Goal: Task Accomplishment & Management: Manage account settings

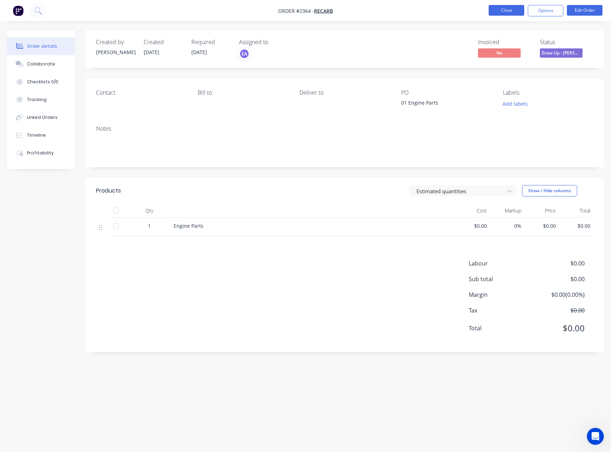
click at [501, 11] on button "Close" at bounding box center [507, 10] width 36 height 11
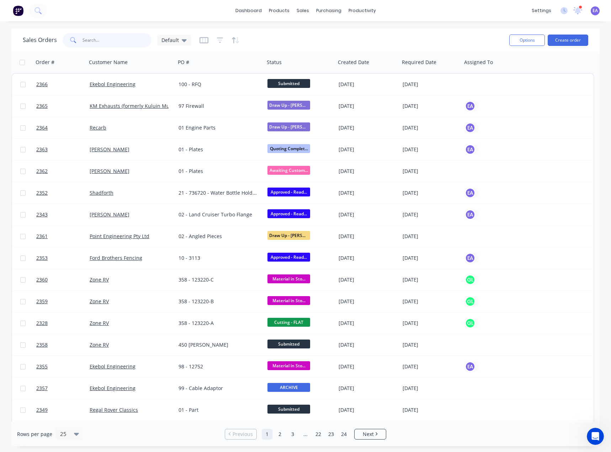
click at [100, 43] on input "text" at bounding box center [117, 40] width 69 height 14
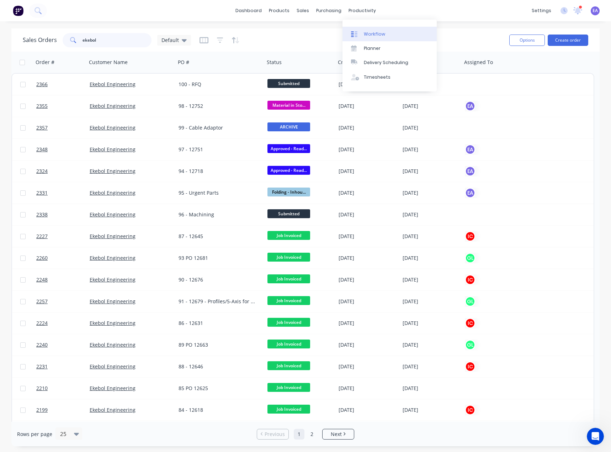
type input "ekebol"
click at [363, 35] on link "Workflow" at bounding box center [390, 34] width 94 height 14
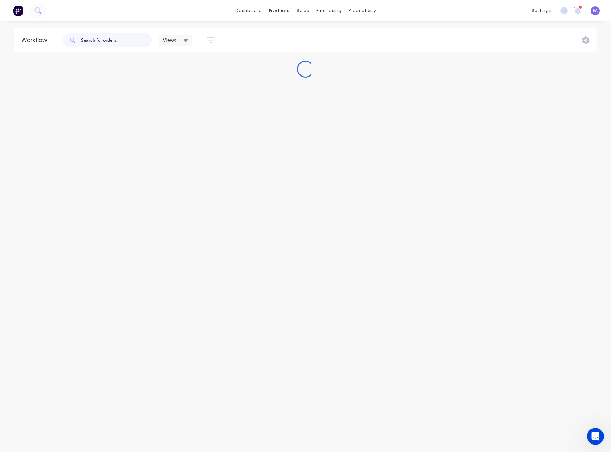
click at [109, 37] on input "text" at bounding box center [116, 40] width 70 height 14
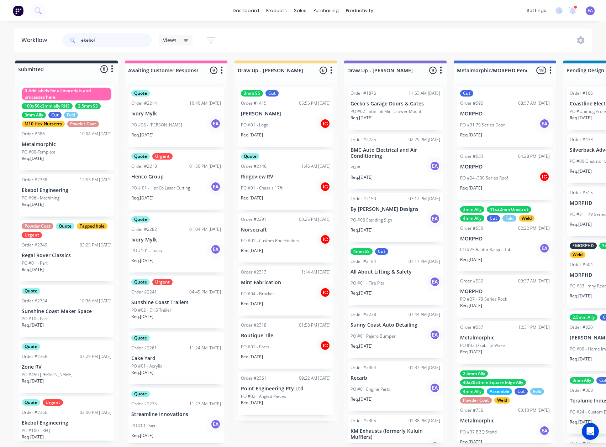
type input "ekebol"
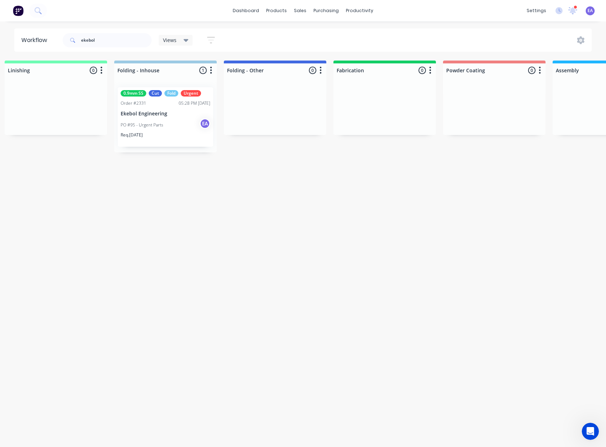
drag, startPoint x: 227, startPoint y: 221, endPoint x: 364, endPoint y: 216, distance: 137.1
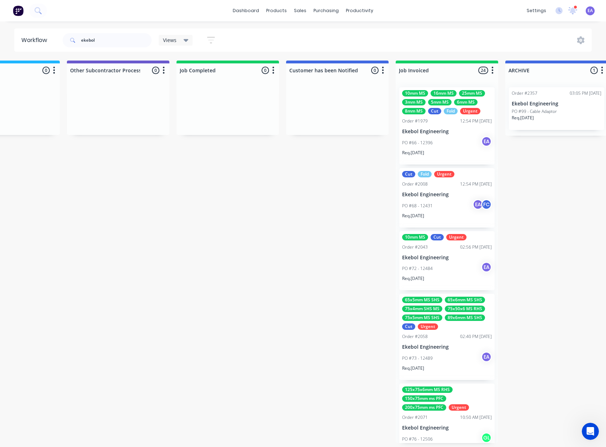
scroll to position [0, 2361]
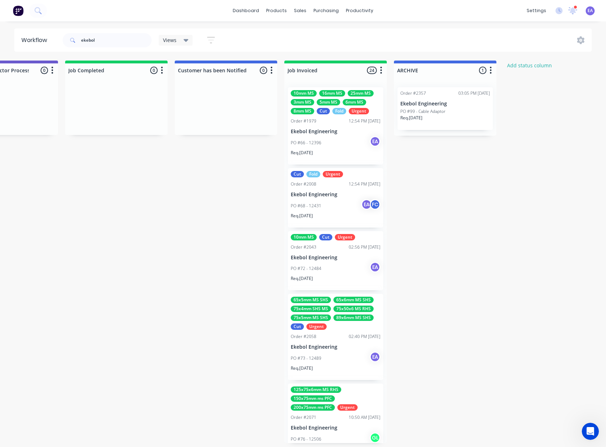
drag, startPoint x: 378, startPoint y: 216, endPoint x: 452, endPoint y: 215, distance: 74.0
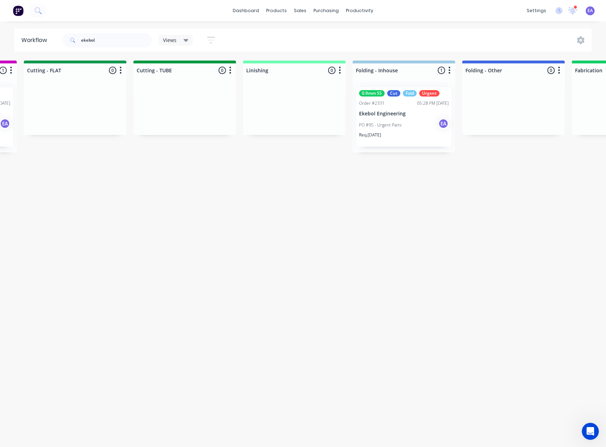
scroll to position [1, 0]
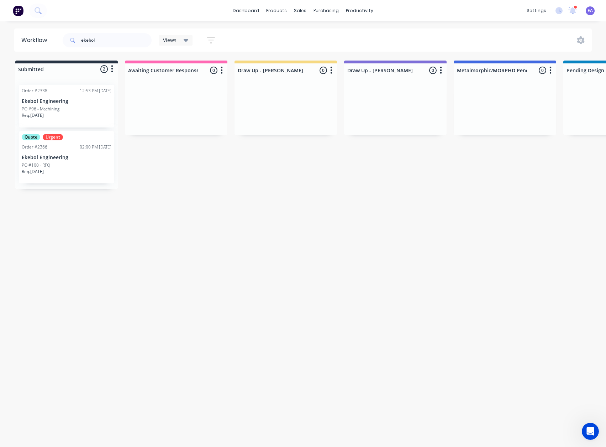
drag, startPoint x: 46, startPoint y: 220, endPoint x: 39, endPoint y: 115, distance: 104.4
click at [70, 112] on div "Req. 22/09/25" at bounding box center [67, 118] width 90 height 12
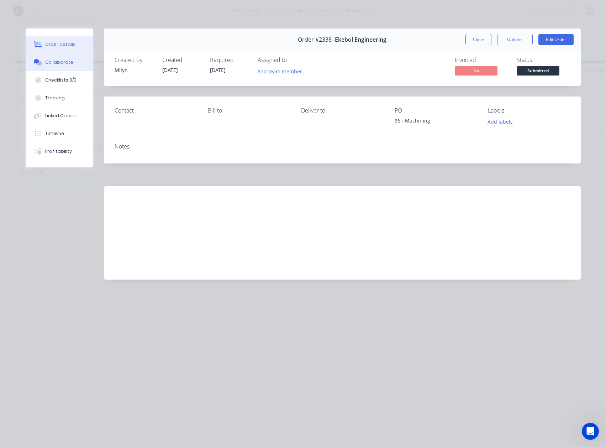
click at [69, 67] on button "Collaborate" at bounding box center [60, 62] width 68 height 18
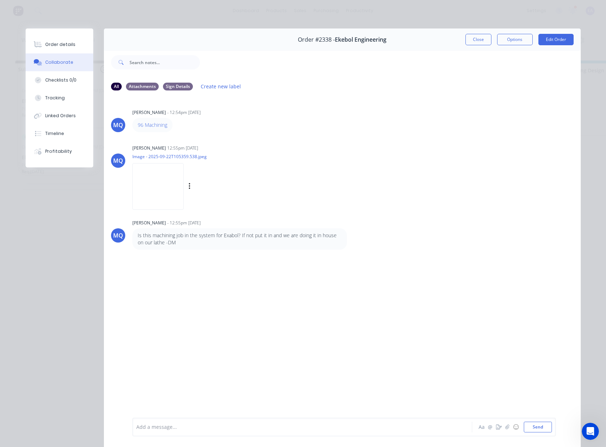
click at [151, 195] on img at bounding box center [157, 186] width 51 height 47
click at [155, 126] on link "96 Machining" at bounding box center [153, 124] width 30 height 7
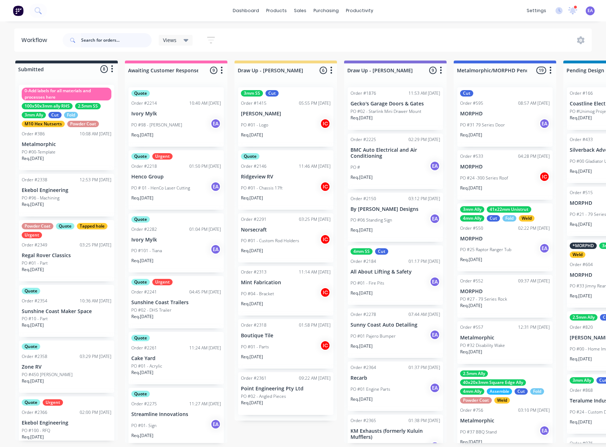
click at [102, 33] on input "text" at bounding box center [116, 40] width 70 height 14
type input "shaun"
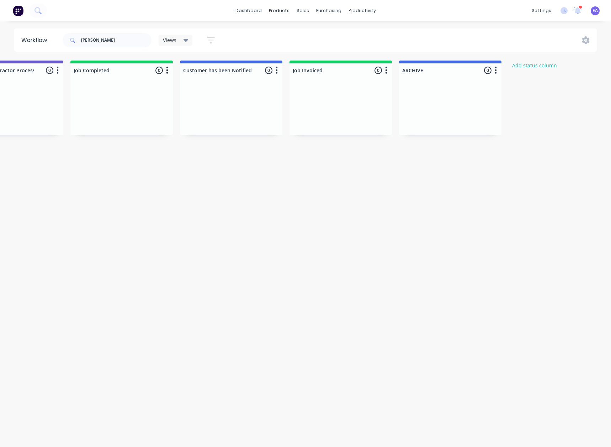
drag, startPoint x: 226, startPoint y: 217, endPoint x: 251, endPoint y: 213, distance: 24.9
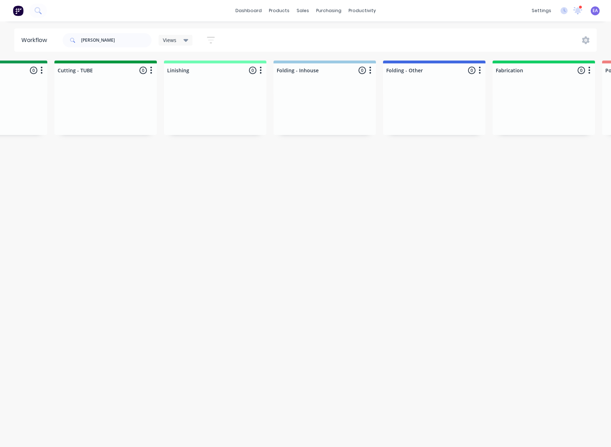
drag, startPoint x: 186, startPoint y: 230, endPoint x: 166, endPoint y: 237, distance: 21.8
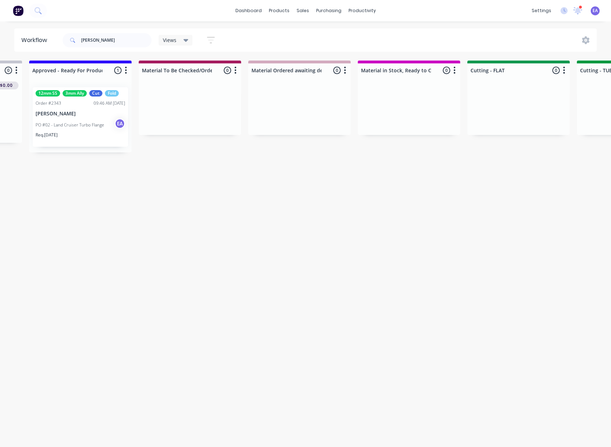
scroll to position [0, 859]
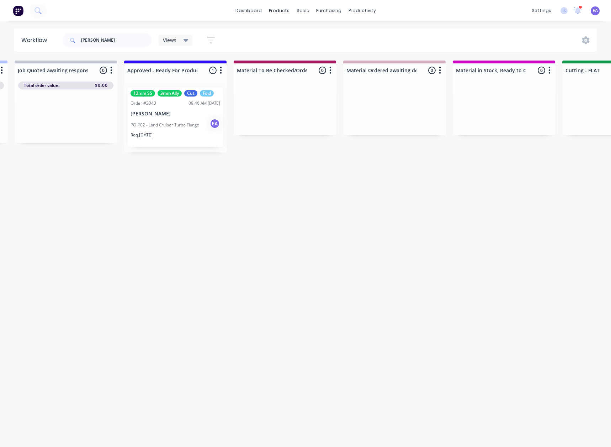
drag, startPoint x: 151, startPoint y: 234, endPoint x: 106, endPoint y: 243, distance: 45.3
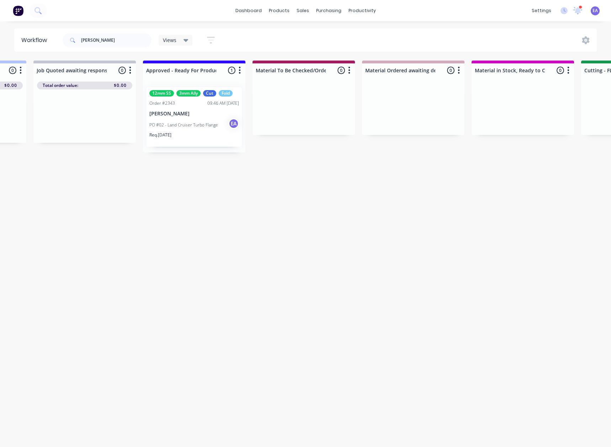
click at [190, 115] on p "[PERSON_NAME]" at bounding box center [194, 114] width 90 height 6
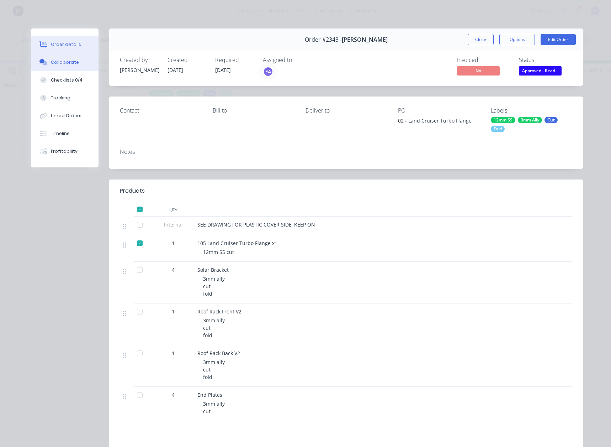
click at [64, 58] on button "Collaborate" at bounding box center [65, 62] width 68 height 18
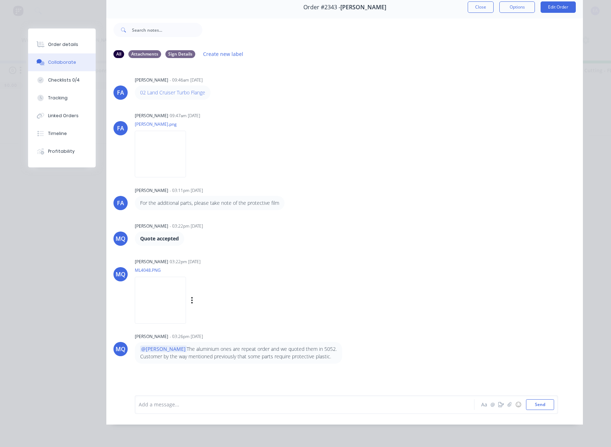
scroll to position [38, 0]
click at [186, 305] on img at bounding box center [160, 299] width 51 height 47
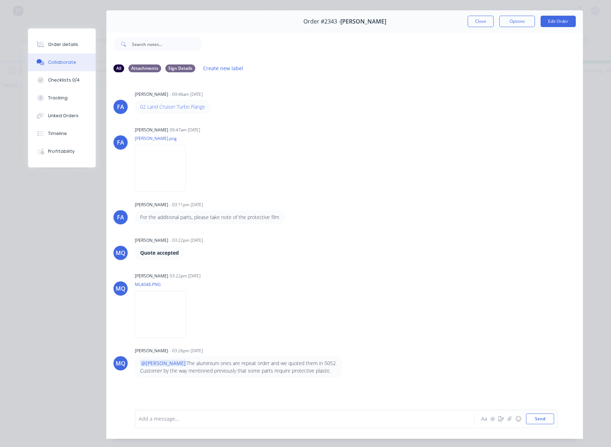
scroll to position [0, 0]
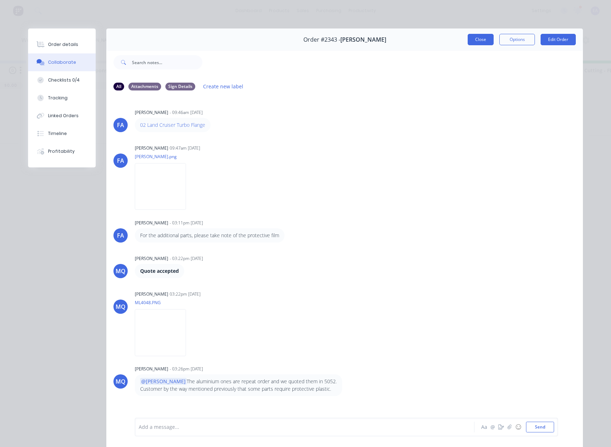
click at [468, 40] on button "Close" at bounding box center [481, 39] width 26 height 11
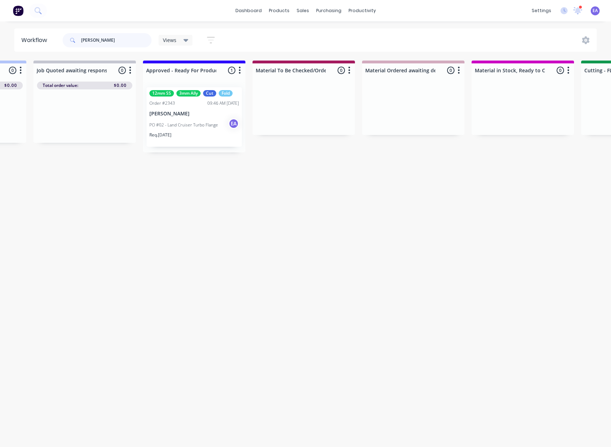
drag, startPoint x: 94, startPoint y: 36, endPoint x: 19, endPoint y: 46, distance: 76.1
click at [27, 42] on header "Workflow shaun Views Save new view None (Default) edit Greg edit Greg edit Show…" at bounding box center [305, 39] width 583 height 23
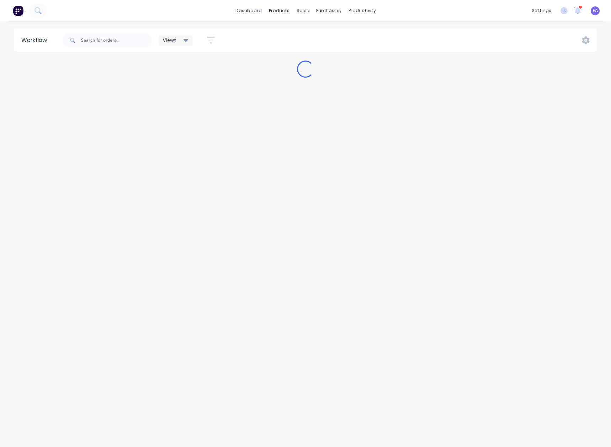
click at [196, 236] on div "Workflow Views Save new view None (Default) edit Greg edit Greg edit Show/Hide …" at bounding box center [305, 230] width 611 height 404
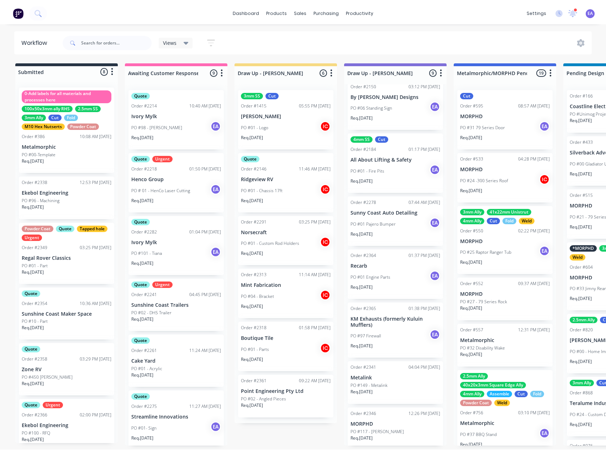
scroll to position [120, 0]
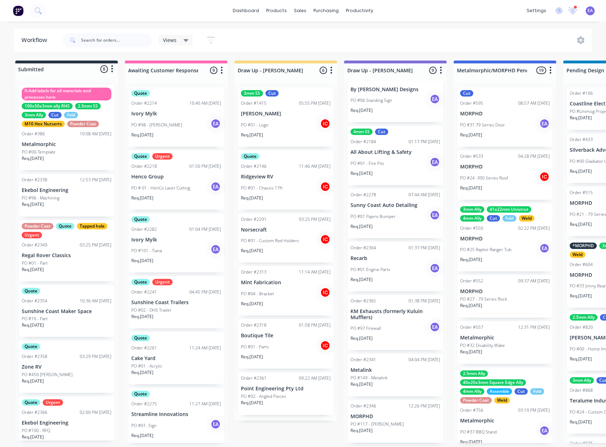
click at [383, 270] on p "PO #01 Engine Parts" at bounding box center [371, 269] width 40 height 6
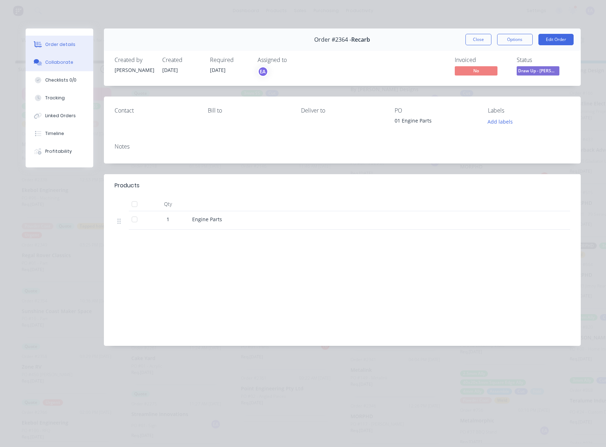
click at [58, 62] on div "Collaborate" at bounding box center [59, 62] width 28 height 6
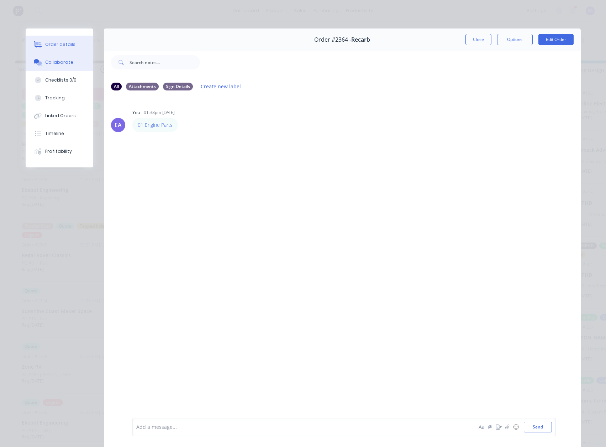
click at [53, 45] on div "Order details" at bounding box center [60, 44] width 30 height 6
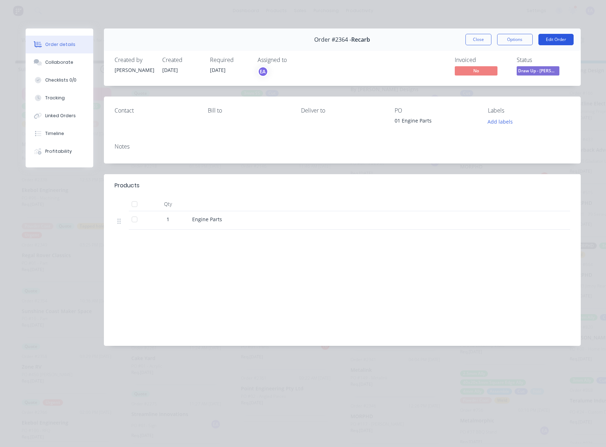
click at [558, 39] on button "Edit Order" at bounding box center [555, 39] width 35 height 11
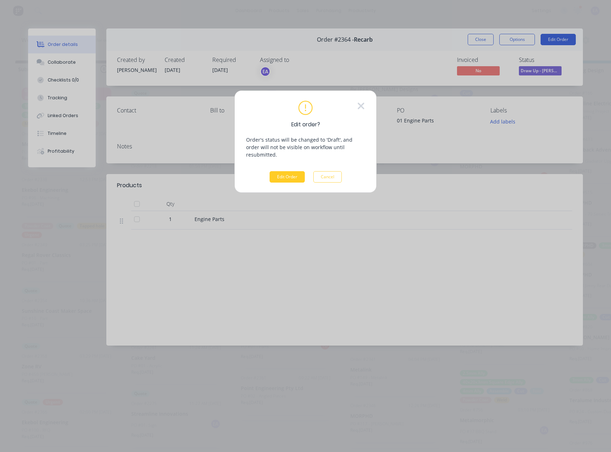
click at [289, 171] on button "Edit Order" at bounding box center [287, 176] width 35 height 11
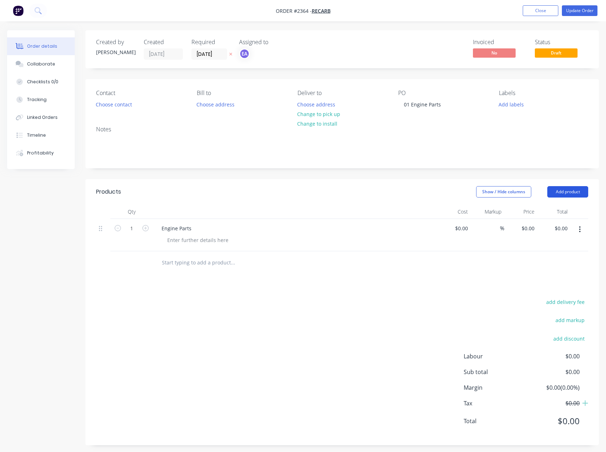
click at [560, 192] on button "Add product" at bounding box center [567, 191] width 41 height 11
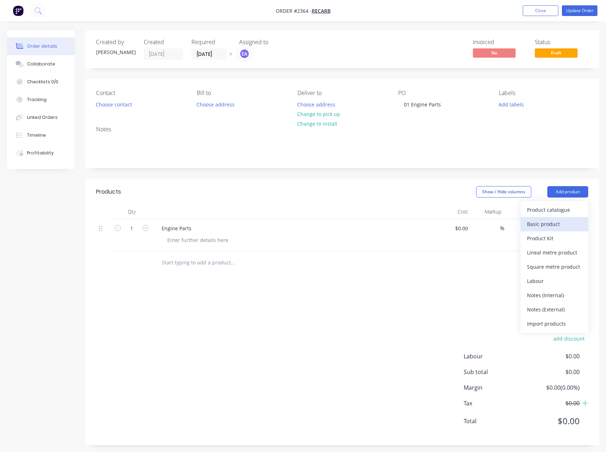
click at [556, 220] on div "Basic product" at bounding box center [554, 224] width 55 height 10
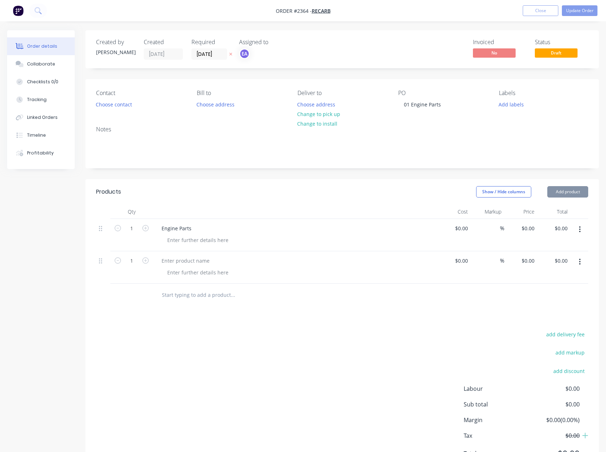
click at [571, 191] on button "Add product" at bounding box center [567, 191] width 41 height 11
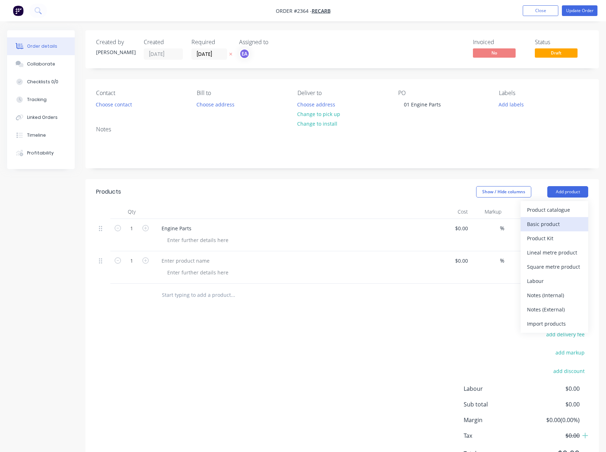
click at [555, 223] on div "Basic product" at bounding box center [554, 224] width 55 height 10
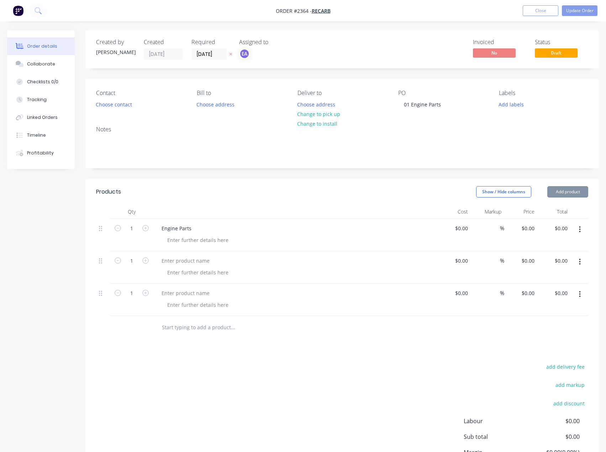
click at [567, 193] on button "Add product" at bounding box center [567, 191] width 41 height 11
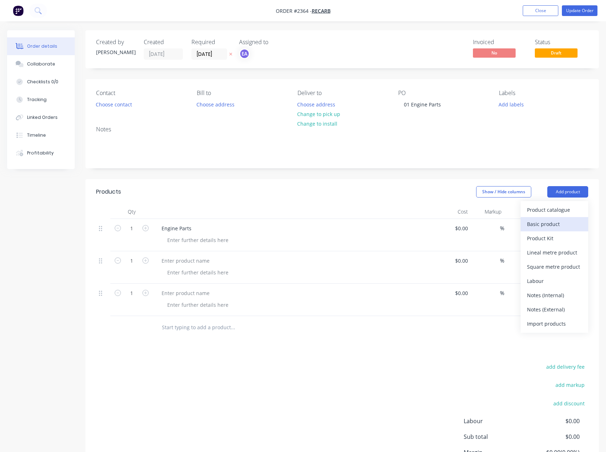
click at [556, 222] on div "Basic product" at bounding box center [554, 224] width 55 height 10
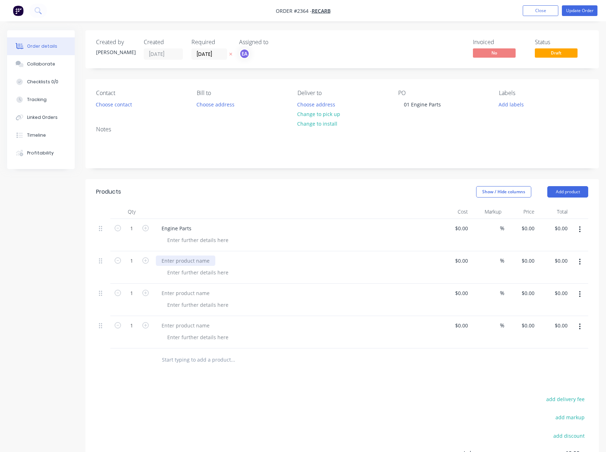
click at [188, 259] on div at bounding box center [185, 261] width 59 height 10
paste div
click at [183, 272] on div at bounding box center [198, 272] width 73 height 10
paste div
click at [172, 240] on div at bounding box center [198, 240] width 73 height 10
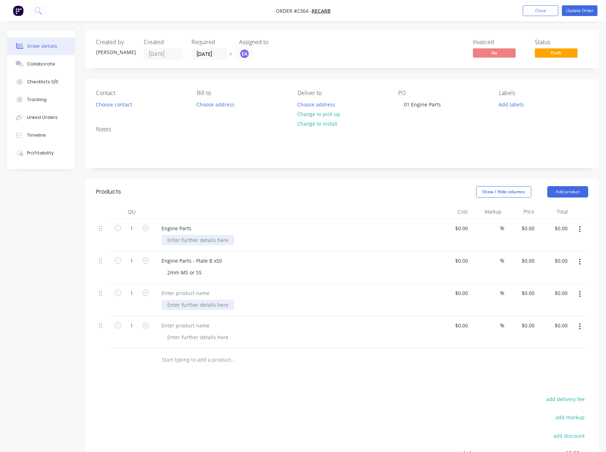
paste div
click at [176, 307] on div at bounding box center [198, 305] width 73 height 10
paste div
click at [183, 338] on div at bounding box center [198, 337] width 73 height 10
paste div
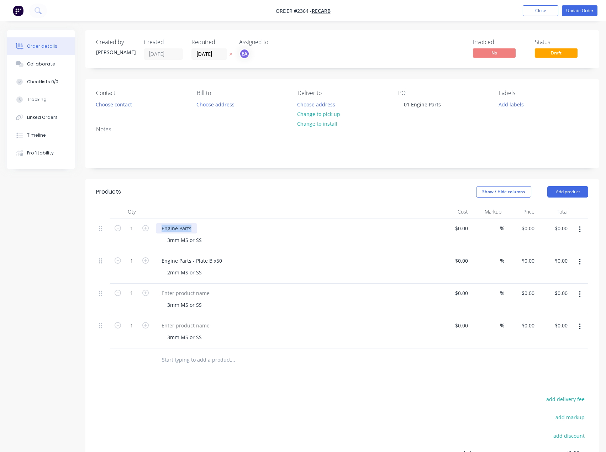
drag, startPoint x: 193, startPoint y: 228, endPoint x: -32, endPoint y: 226, distance: 224.6
click at [0, 226] on html "Order #2364 - Recarb Add product Close Update Order Order details Collaborate C…" at bounding box center [303, 276] width 606 height 553
paste div
drag, startPoint x: 190, startPoint y: 290, endPoint x: 178, endPoint y: 288, distance: 11.9
click at [190, 290] on div at bounding box center [185, 293] width 59 height 10
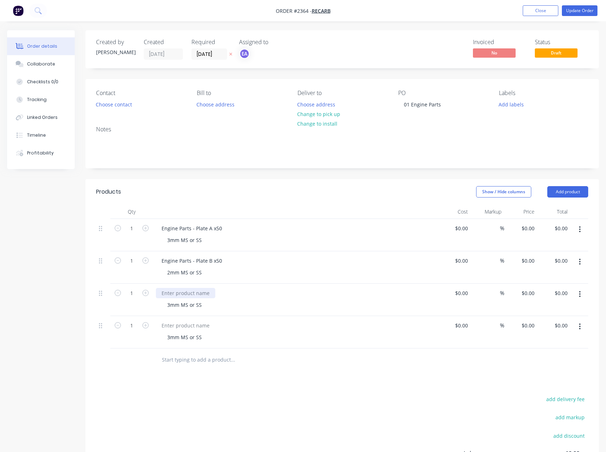
paste div
click at [182, 326] on div at bounding box center [185, 325] width 59 height 10
paste div
click at [206, 338] on div "3mm MS or SS" at bounding box center [185, 337] width 46 height 10
click at [204, 336] on div "3mm MS or SS" at bounding box center [185, 337] width 46 height 10
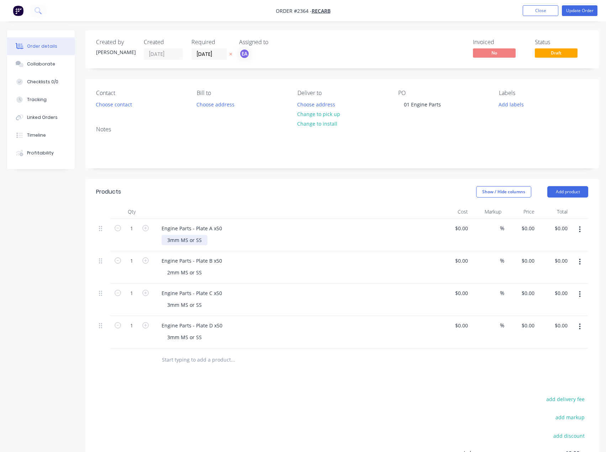
click at [203, 240] on div "3mm MS or SS" at bounding box center [185, 240] width 46 height 10
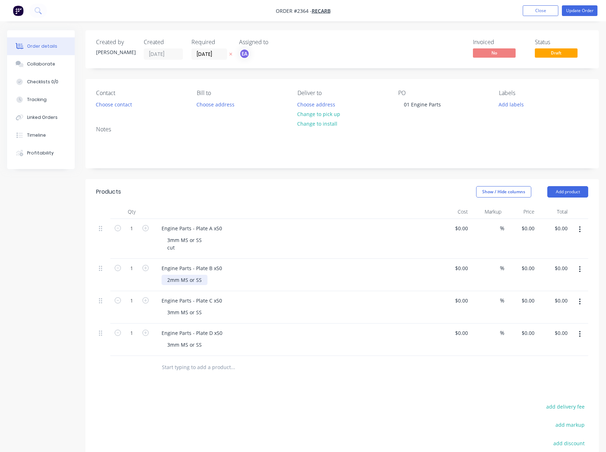
click at [205, 280] on div "2mm MS or SS" at bounding box center [185, 280] width 46 height 10
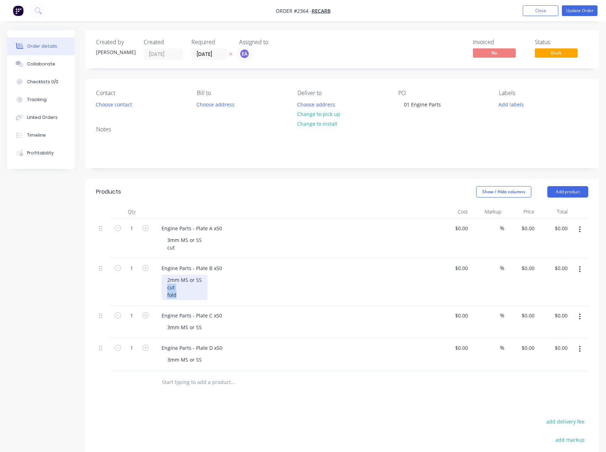
drag, startPoint x: 183, startPoint y: 295, endPoint x: 160, endPoint y: 286, distance: 24.3
click at [160, 286] on div "Engine Parts - Plate B x50 2mm MS or SS cut fold" at bounding box center [295, 282] width 285 height 47
copy div "cut fold"
click at [205, 329] on div "3mm MS or SS" at bounding box center [185, 327] width 46 height 10
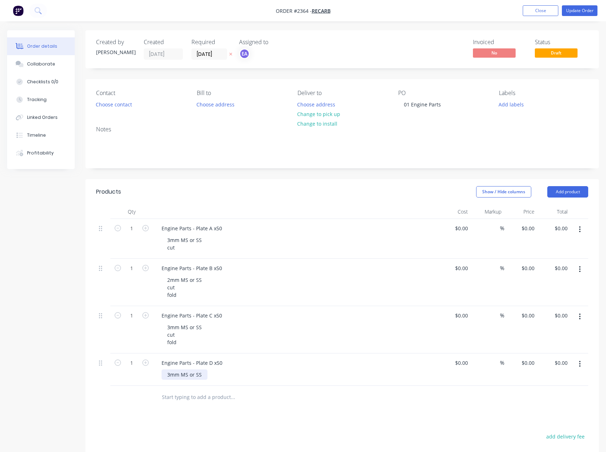
click at [203, 375] on div "3mm MS or SS" at bounding box center [185, 374] width 46 height 10
click at [138, 365] on input "1" at bounding box center [131, 363] width 19 height 11
type input "50"
click at [133, 316] on input "1" at bounding box center [131, 315] width 19 height 11
type input "50"
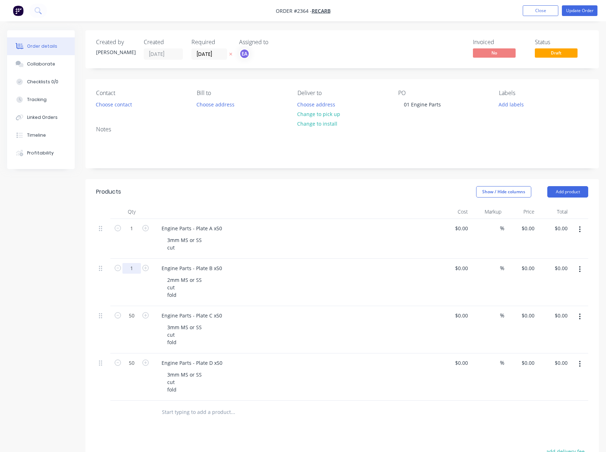
drag, startPoint x: 134, startPoint y: 267, endPoint x: 133, endPoint y: 242, distance: 24.6
click at [134, 267] on input "1" at bounding box center [131, 268] width 19 height 11
type input "50"
drag, startPoint x: 133, startPoint y: 230, endPoint x: 122, endPoint y: 233, distance: 11.4
click at [133, 230] on input "1" at bounding box center [131, 228] width 19 height 11
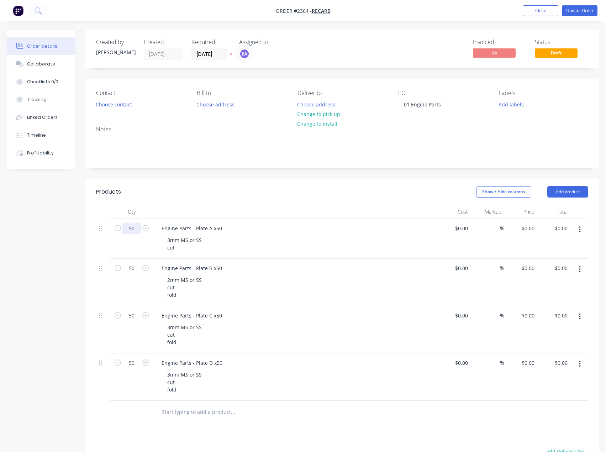
type input "50"
click at [42, 269] on div "Created by Emma Created 25/09/25 Required 25/09/25 Assigned to EA Invoiced No S…" at bounding box center [303, 317] width 592 height 575
click at [517, 106] on button "Add labels" at bounding box center [511, 104] width 33 height 10
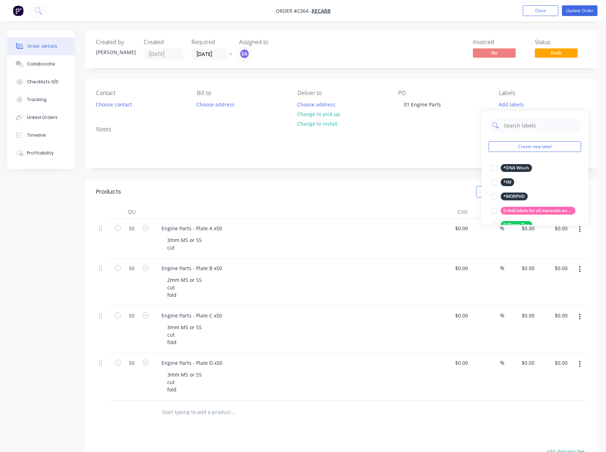
click at [523, 125] on input "text" at bounding box center [540, 125] width 74 height 14
drag, startPoint x: 522, startPoint y: 123, endPoint x: 472, endPoint y: 135, distance: 52.1
click at [472, 135] on body "Order #2364 - Recarb Add product Close Update Order Order details Collaborate C…" at bounding box center [303, 302] width 606 height 605
drag, startPoint x: 510, startPoint y: 122, endPoint x: 493, endPoint y: 127, distance: 17.6
click at [493, 127] on div at bounding box center [535, 125] width 93 height 14
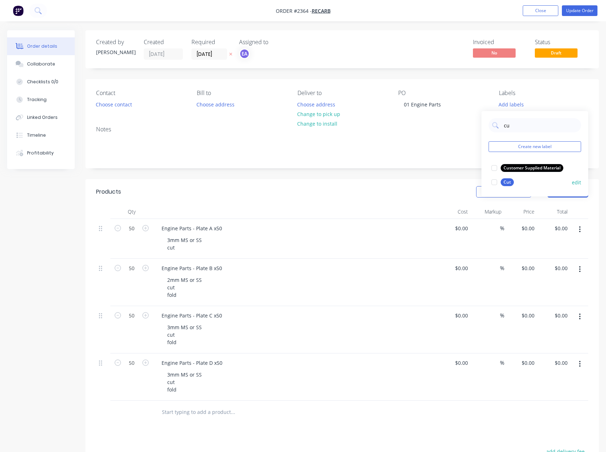
click at [493, 183] on div at bounding box center [494, 182] width 14 height 14
drag, startPoint x: 513, startPoint y: 122, endPoint x: 503, endPoint y: 122, distance: 9.6
click at [503, 122] on input "cu" at bounding box center [540, 122] width 74 height 14
type input "quot"
click at [495, 163] on div at bounding box center [494, 164] width 14 height 14
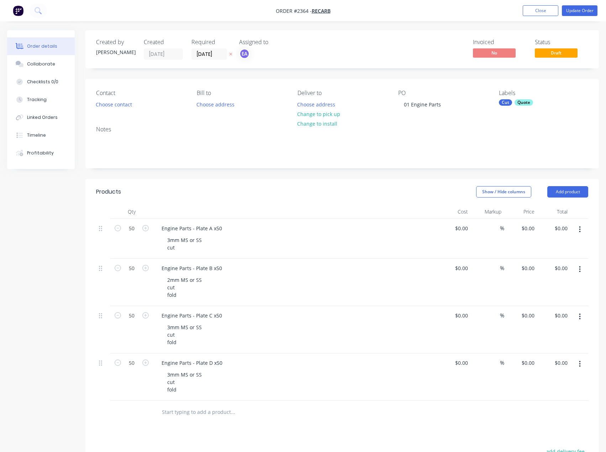
click at [441, 159] on div "Notes" at bounding box center [341, 144] width 513 height 48
click at [573, 198] on header "Products Show / Hide columns Add product" at bounding box center [341, 192] width 513 height 26
click at [572, 194] on button "Add product" at bounding box center [567, 191] width 41 height 11
drag, startPoint x: 540, startPoint y: 296, endPoint x: 476, endPoint y: 320, distance: 68.6
click at [540, 296] on div "Notes (Internal)" at bounding box center [554, 295] width 55 height 10
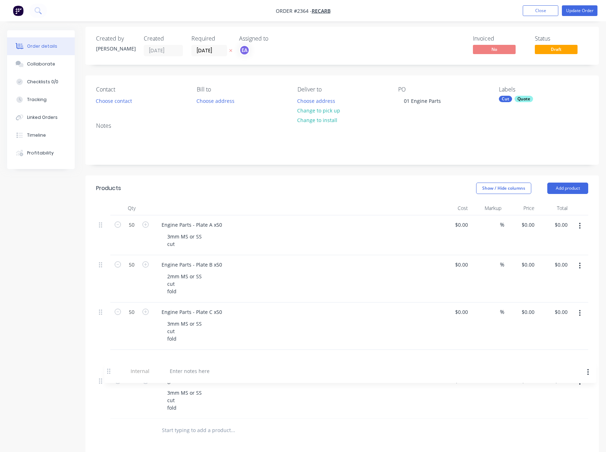
scroll to position [4, 0]
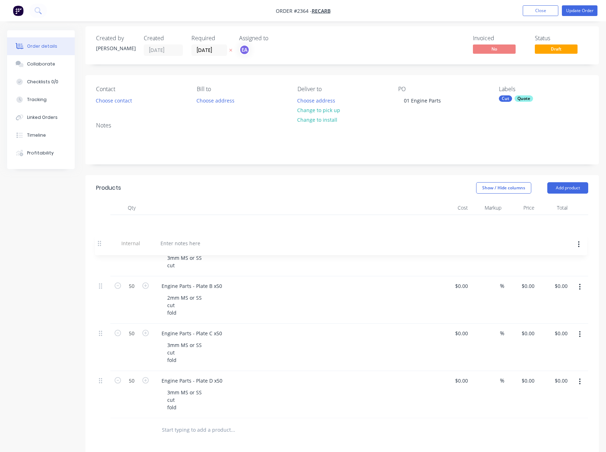
drag, startPoint x: 100, startPoint y: 400, endPoint x: 100, endPoint y: 233, distance: 167.3
click at [99, 235] on div "50 Engine Parts - Plate A x50 3mm MS or SS cut $0.00 $0.00 % $0.00 $0.00 $0.00 …" at bounding box center [342, 317] width 492 height 204
click at [183, 224] on div at bounding box center [181, 224] width 51 height 10
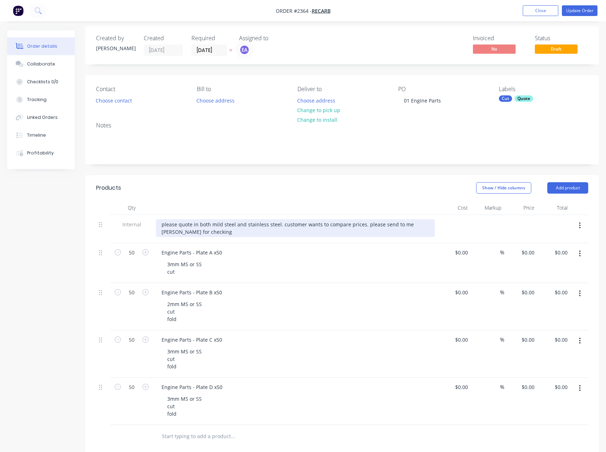
click at [410, 224] on div "please quote in both mild steel and stainless steel. customer wants to compare …" at bounding box center [295, 228] width 279 height 18
drag, startPoint x: 193, startPoint y: 235, endPoint x: 139, endPoint y: 221, distance: 56.4
click at [139, 221] on div "Internal please quote in both mild steel and stainless steel. customer wants to…" at bounding box center [342, 229] width 492 height 28
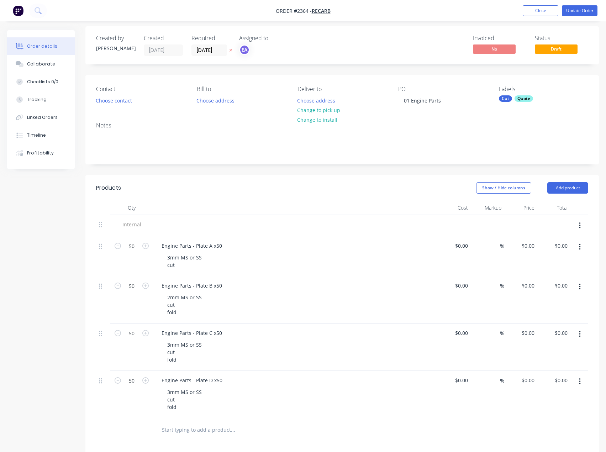
click at [579, 225] on icon "button" at bounding box center [580, 226] width 2 height 8
click at [539, 264] on button "Delete" at bounding box center [555, 258] width 68 height 14
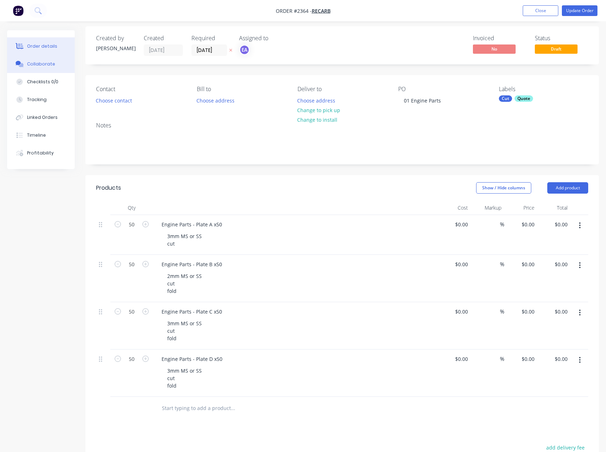
click at [39, 70] on button "Collaborate" at bounding box center [41, 64] width 68 height 18
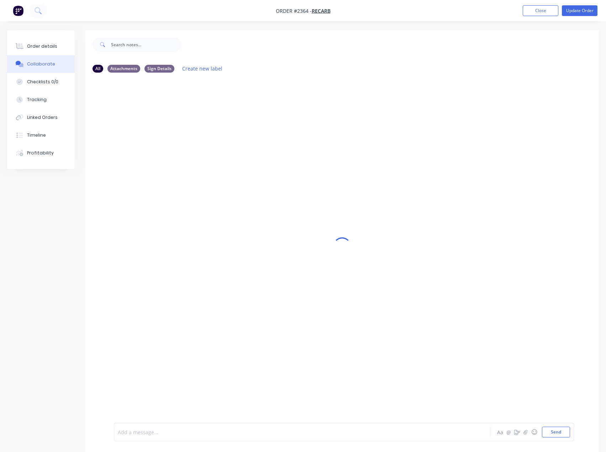
click at [141, 434] on div at bounding box center [287, 431] width 339 height 7
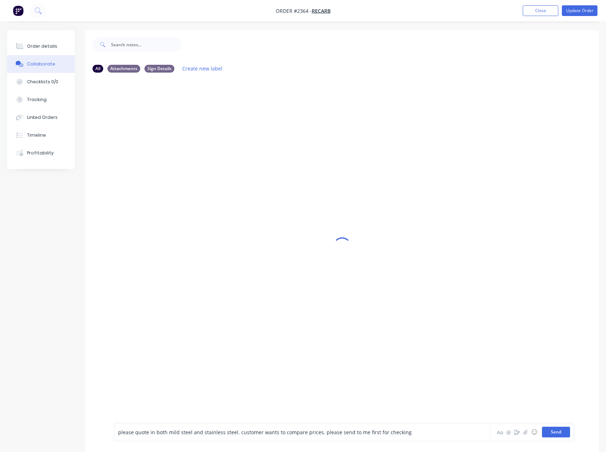
click at [554, 432] on button "Send" at bounding box center [556, 432] width 28 height 11
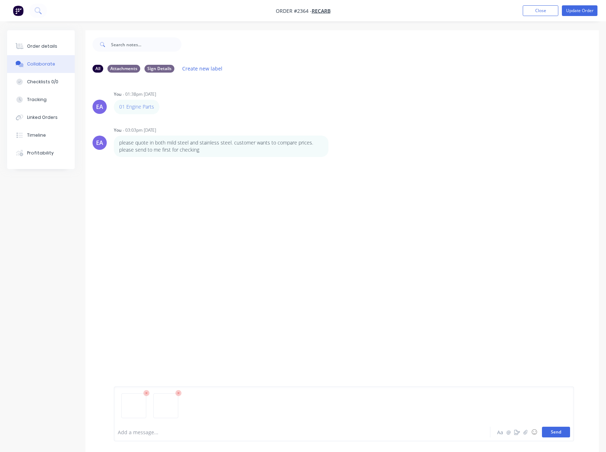
click at [565, 430] on button "Send" at bounding box center [556, 432] width 28 height 11
click at [44, 41] on button "Order details" at bounding box center [41, 46] width 68 height 18
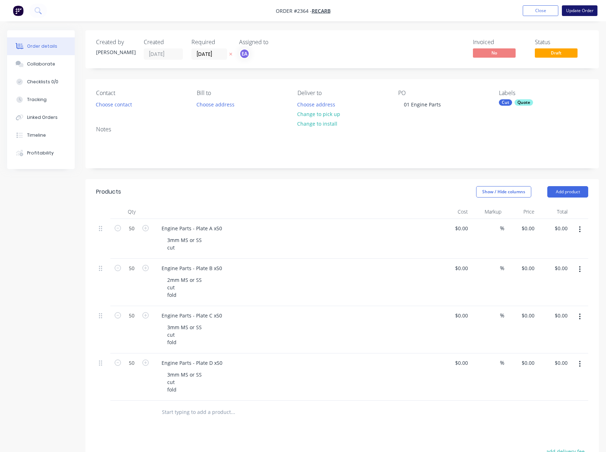
click at [576, 9] on button "Update Order" at bounding box center [580, 10] width 36 height 11
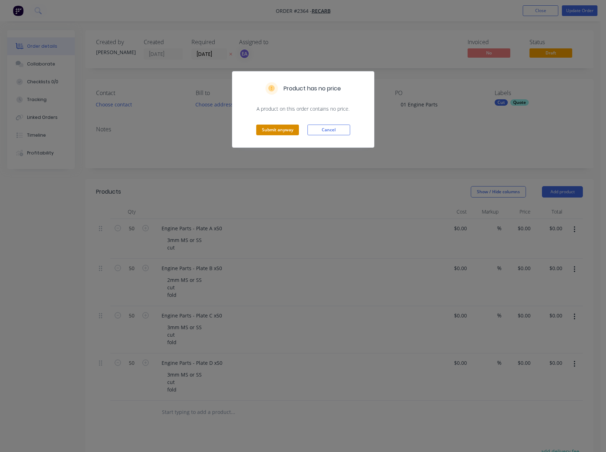
click at [272, 129] on button "Submit anyway" at bounding box center [277, 130] width 43 height 11
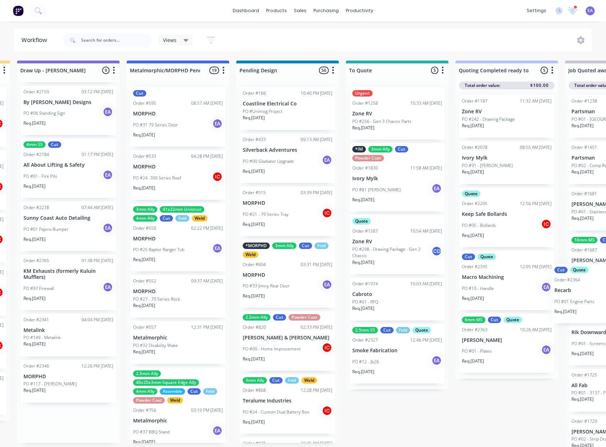
scroll to position [0, 457]
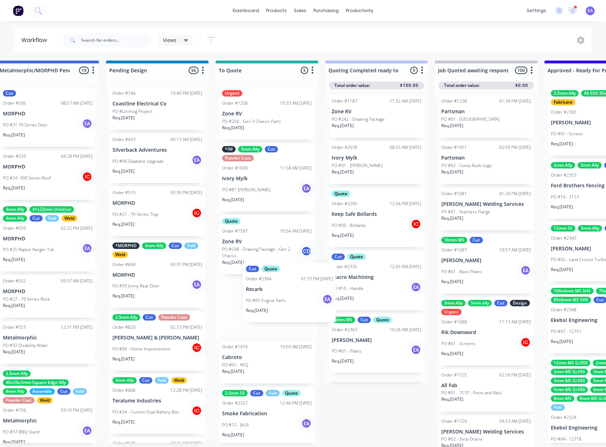
drag, startPoint x: 384, startPoint y: 309, endPoint x: 265, endPoint y: 317, distance: 119.8
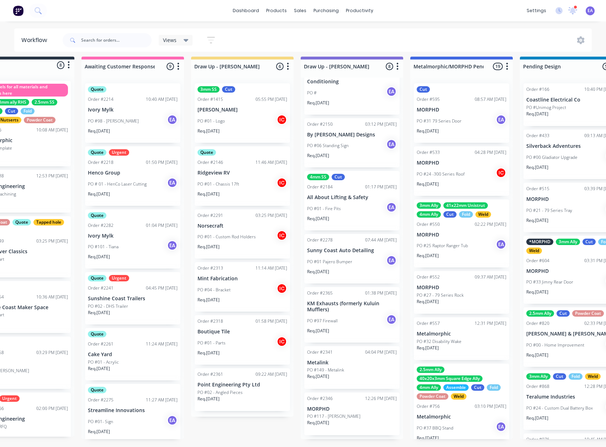
scroll to position [67, 0]
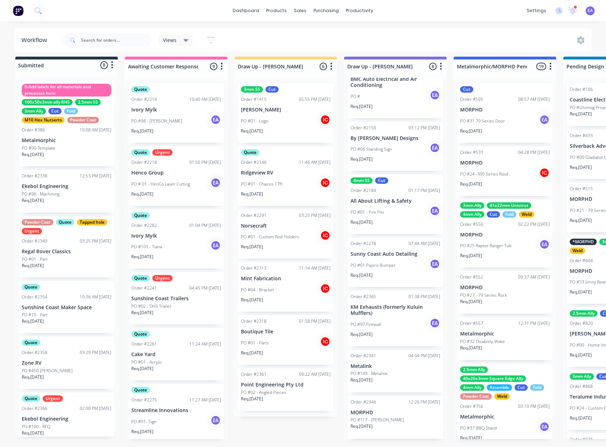
drag, startPoint x: 331, startPoint y: 336, endPoint x: 249, endPoint y: 349, distance: 82.3
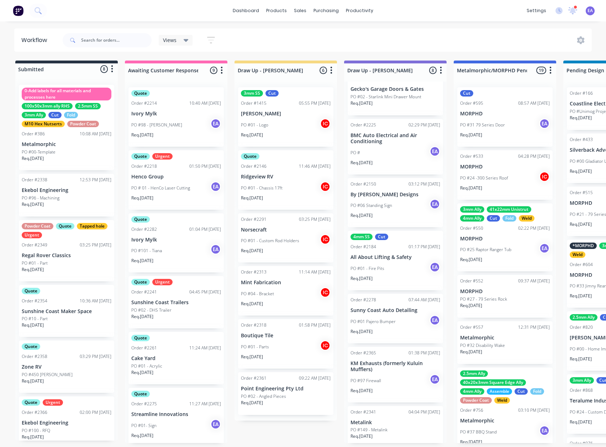
scroll to position [0, 0]
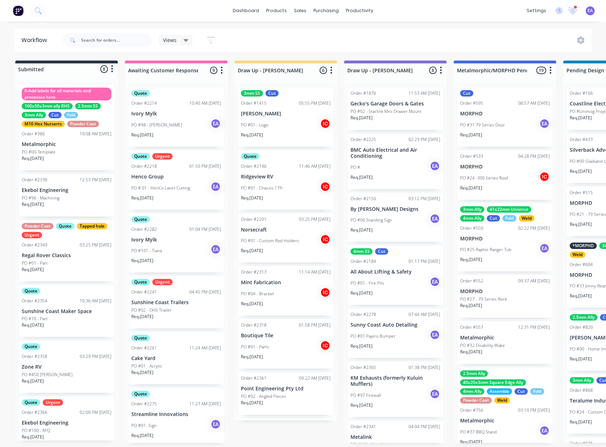
click at [77, 257] on p "Regal Rover Classics" at bounding box center [67, 255] width 90 height 6
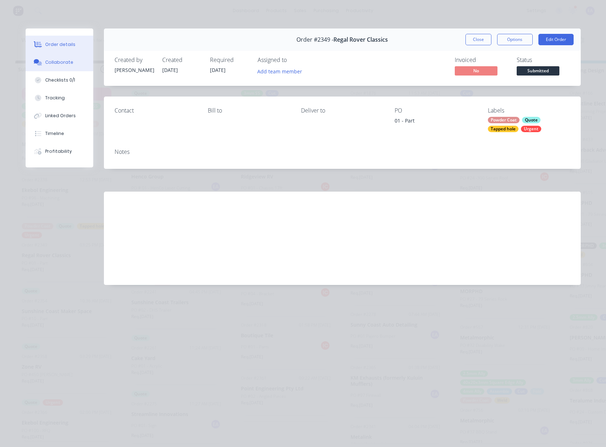
click at [64, 64] on div "Collaborate" at bounding box center [59, 62] width 28 height 6
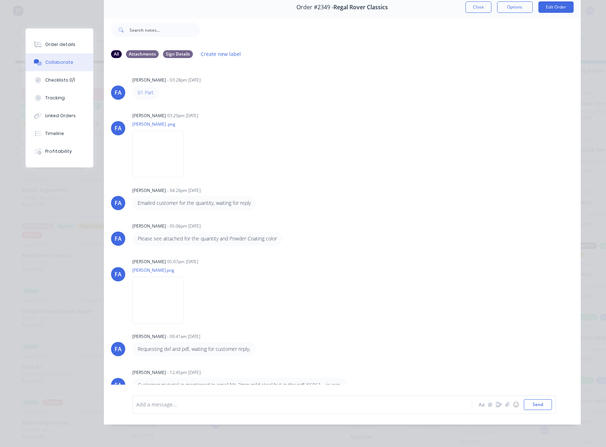
scroll to position [38, 0]
click at [475, 3] on button "Close" at bounding box center [478, 6] width 26 height 11
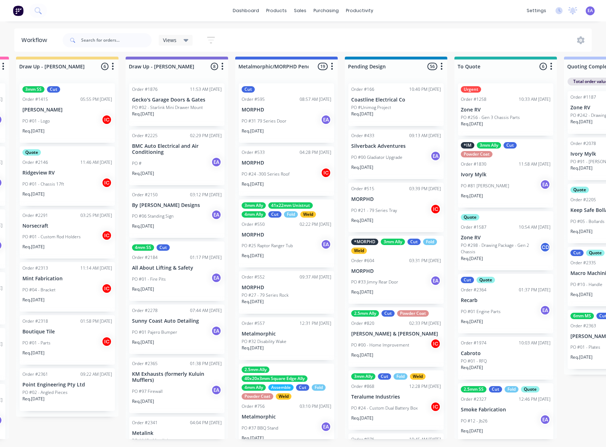
scroll to position [9, 0]
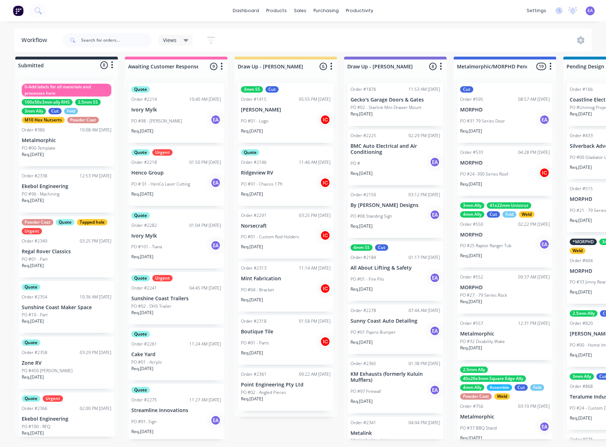
drag, startPoint x: 252, startPoint y: 336, endPoint x: 173, endPoint y: 357, distance: 81.7
click at [84, 239] on div "Powder Coat Quote Tapped hole Urgent Order #2349 03:25 PM 23/09/25 Regal Rover …" at bounding box center [66, 246] width 95 height 61
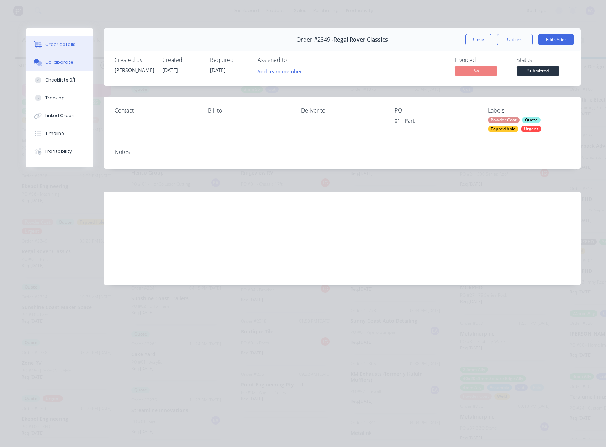
click at [65, 59] on div "Collaborate" at bounding box center [59, 62] width 28 height 6
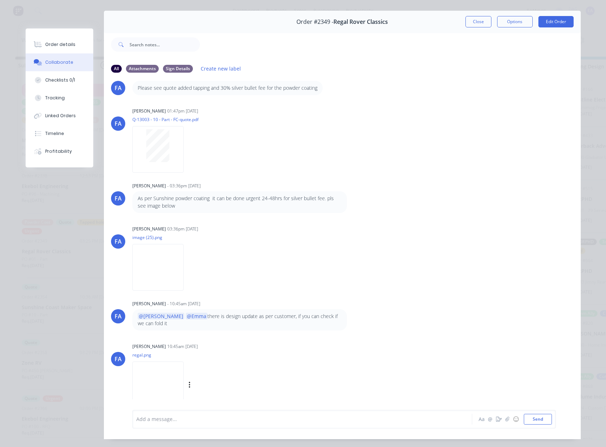
scroll to position [38, 0]
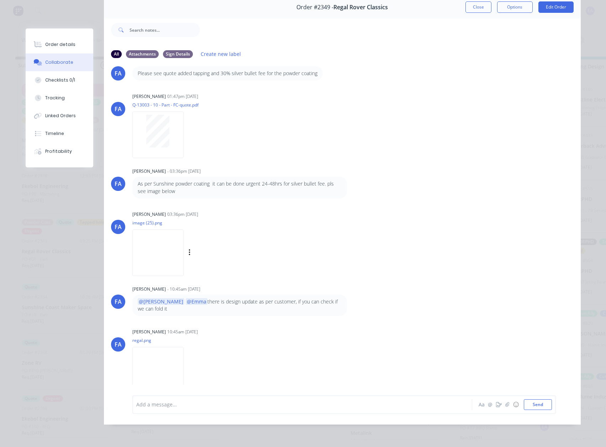
click at [146, 213] on div "Francis Adrian Candido 03:36pm 24/09/25 image (25).png Labels Download" at bounding box center [243, 241] width 222 height 64
click at [263, 226] on div "Labels Download" at bounding box center [197, 252] width 131 height 53
click at [164, 240] on img at bounding box center [157, 252] width 51 height 47
click at [146, 144] on div at bounding box center [157, 134] width 51 height 47
click at [179, 347] on img at bounding box center [157, 370] width 51 height 47
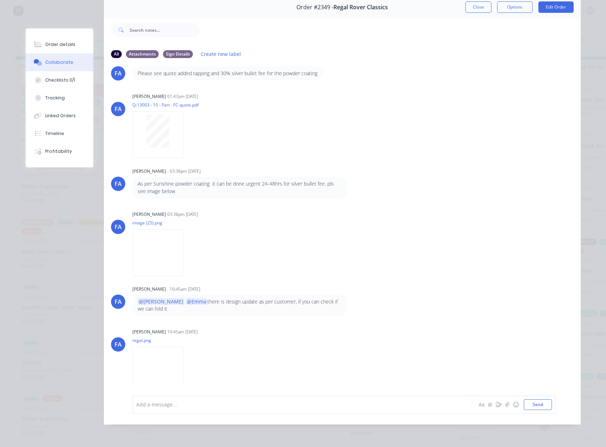
click at [212, 411] on div "Add a message... Aa @ ☺ Send" at bounding box center [343, 404] width 423 height 19
click at [206, 411] on div "Add a message... Aa @ ☺ Send" at bounding box center [343, 404] width 423 height 19
click at [180, 410] on div "Add a message... Aa @ ☺ Send" at bounding box center [343, 404] width 423 height 19
click at [157, 402] on div at bounding box center [292, 403] width 311 height 7
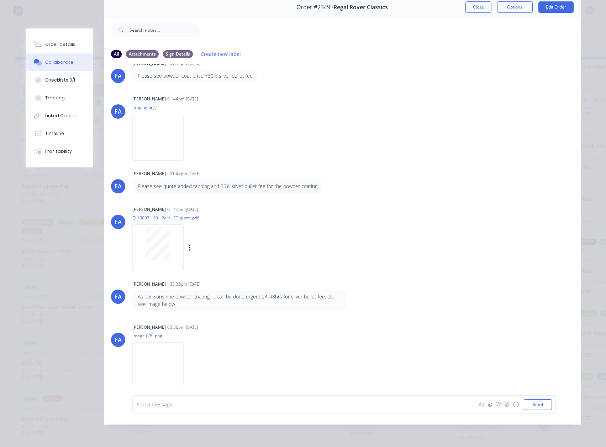
scroll to position [433, 0]
click at [62, 41] on button "Order details" at bounding box center [60, 45] width 68 height 18
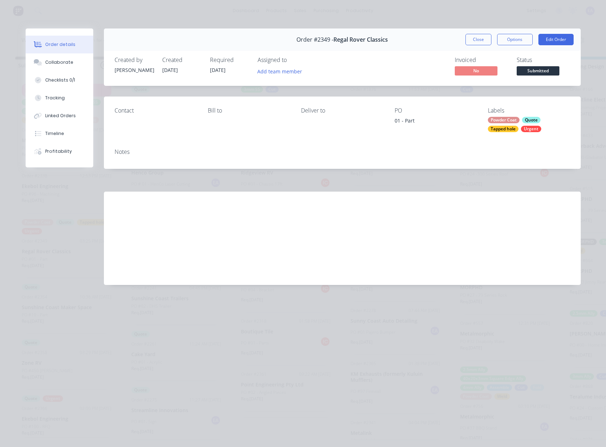
scroll to position [0, 0]
click at [61, 58] on button "Collaborate" at bounding box center [60, 62] width 68 height 18
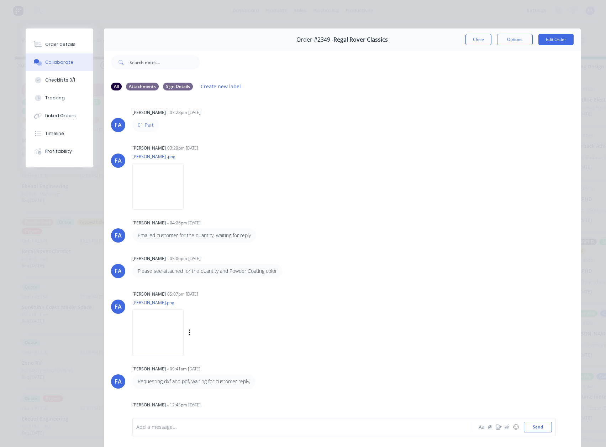
scroll to position [36, 0]
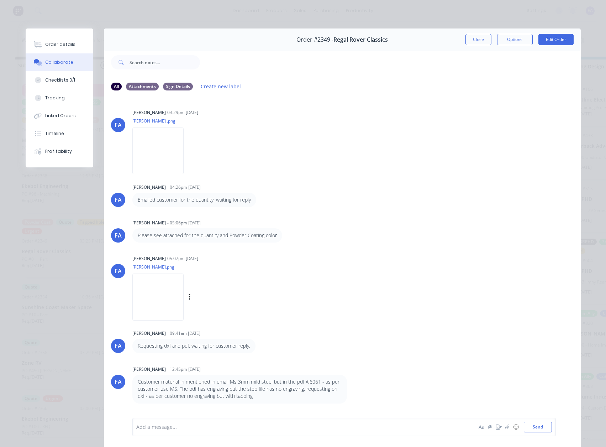
click at [171, 300] on img at bounding box center [157, 296] width 51 height 47
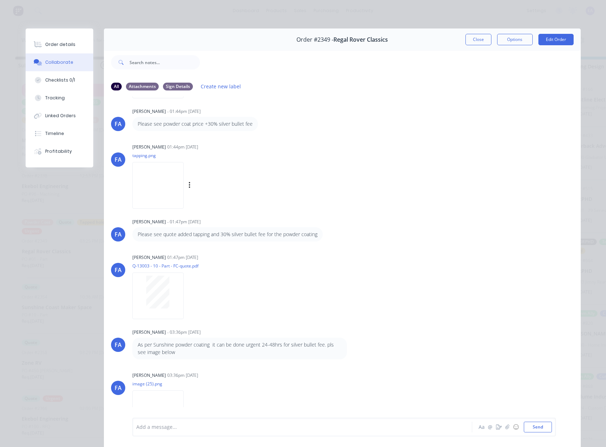
scroll to position [427, 0]
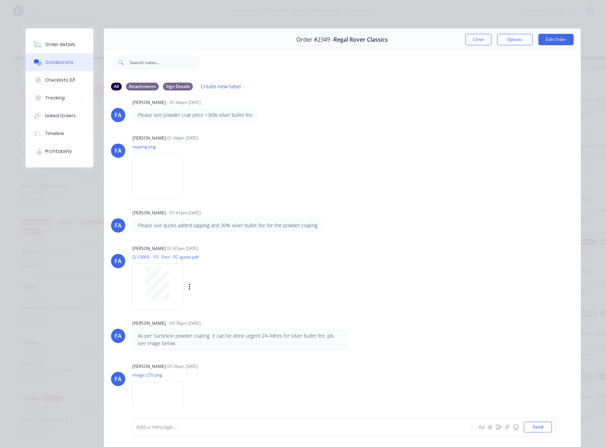
click at [168, 281] on div at bounding box center [158, 283] width 45 height 33
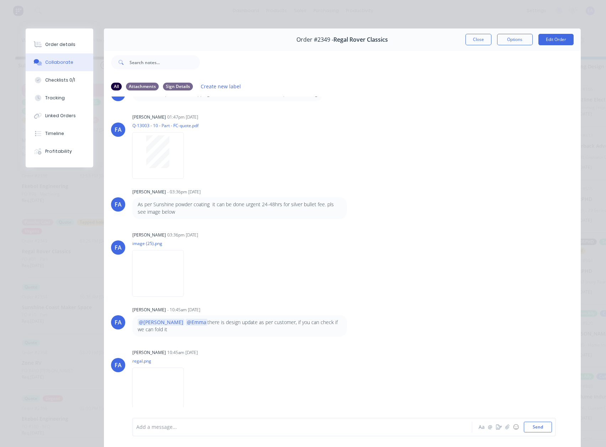
scroll to position [576, 0]
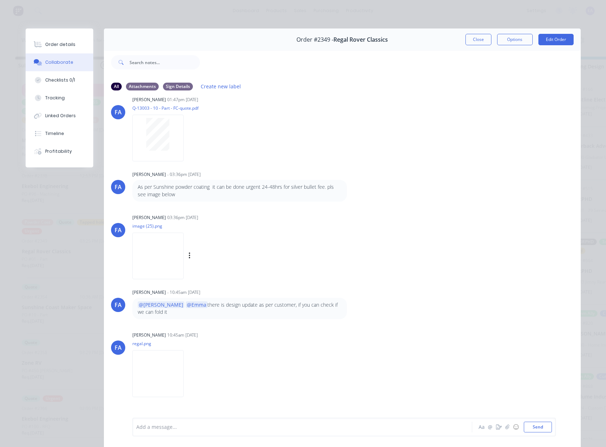
click at [161, 265] on img at bounding box center [157, 255] width 51 height 47
click at [184, 357] on img at bounding box center [157, 373] width 51 height 47
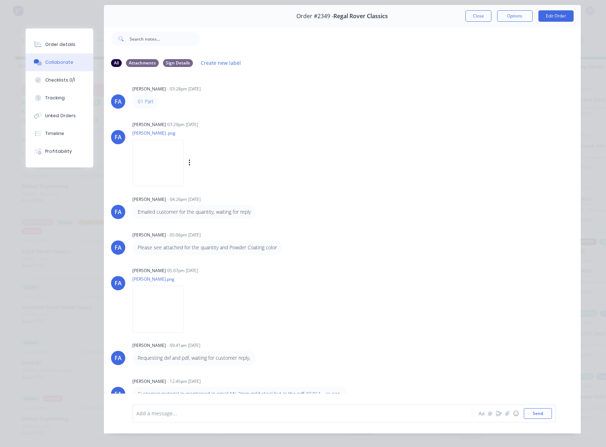
scroll to position [0, 0]
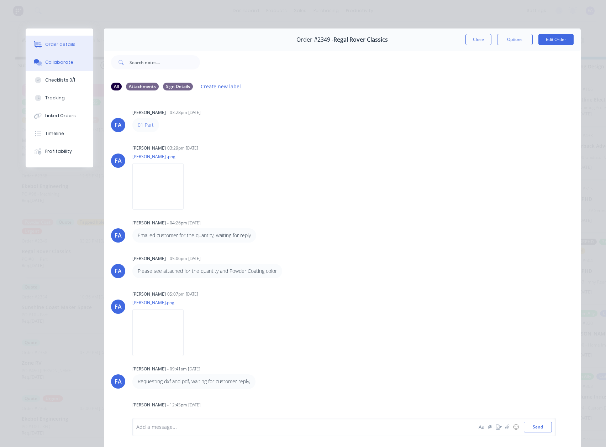
click at [59, 46] on div "Order details" at bounding box center [60, 44] width 30 height 6
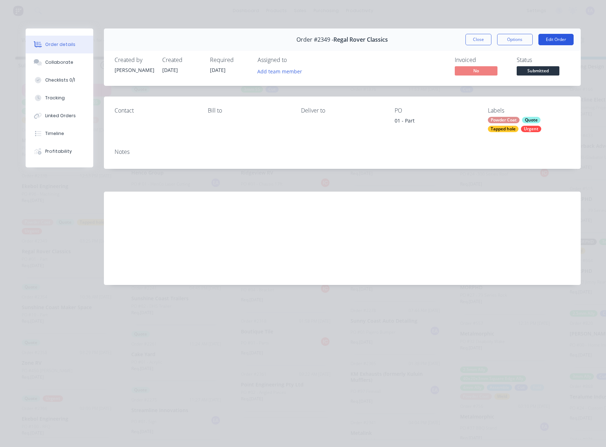
click at [554, 37] on button "Edit Order" at bounding box center [555, 39] width 35 height 11
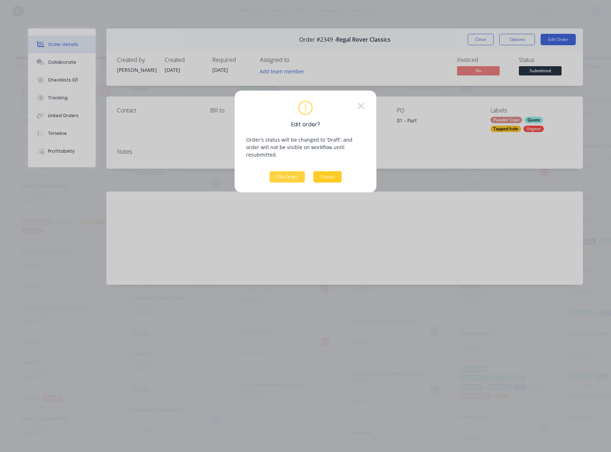
click at [328, 172] on button "Cancel" at bounding box center [328, 176] width 28 height 11
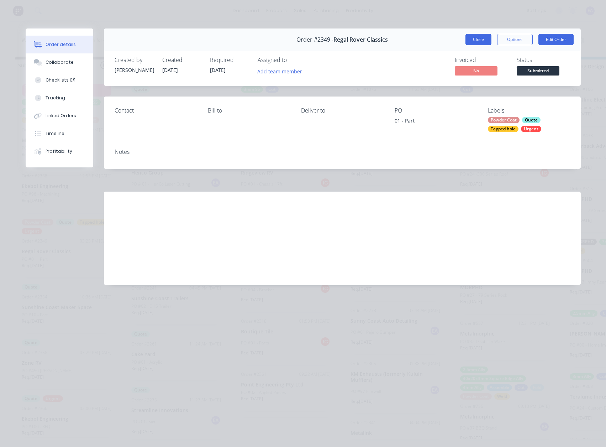
click at [479, 37] on button "Close" at bounding box center [478, 39] width 26 height 11
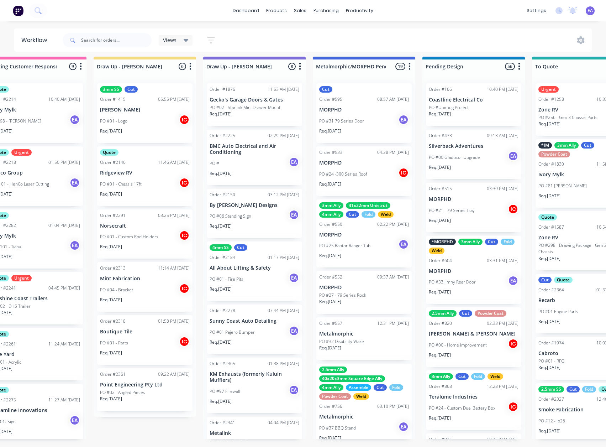
drag, startPoint x: 284, startPoint y: 389, endPoint x: 64, endPoint y: 363, distance: 221.1
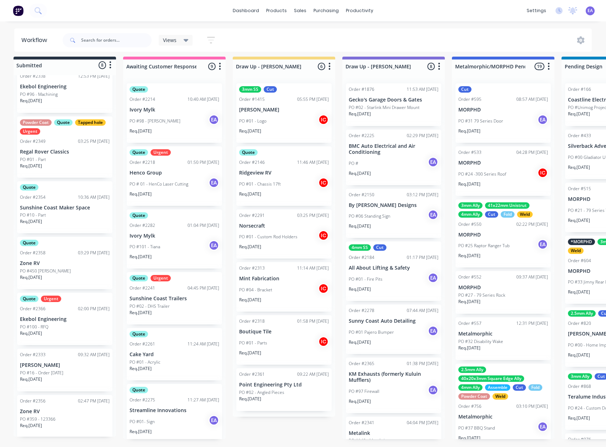
scroll to position [101, 0]
click at [67, 328] on div "Req. 02/10/25" at bounding box center [65, 334] width 90 height 12
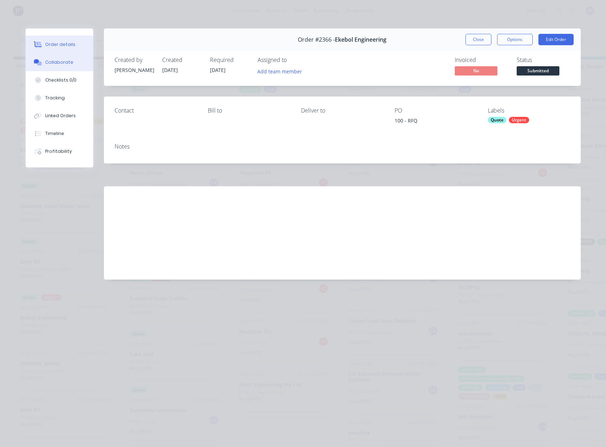
click at [64, 56] on button "Collaborate" at bounding box center [60, 62] width 68 height 18
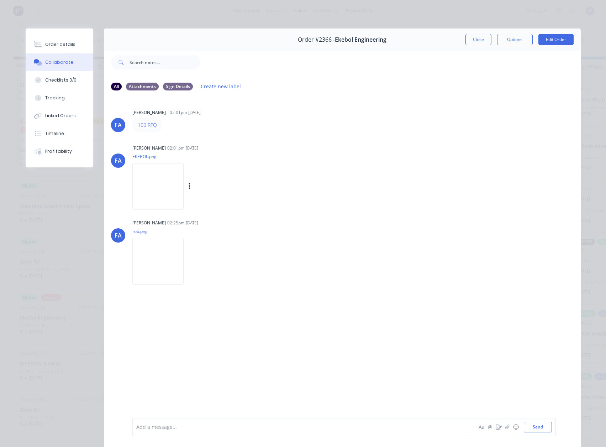
click at [184, 175] on img at bounding box center [157, 186] width 51 height 47
click at [481, 41] on button "Close" at bounding box center [478, 39] width 26 height 11
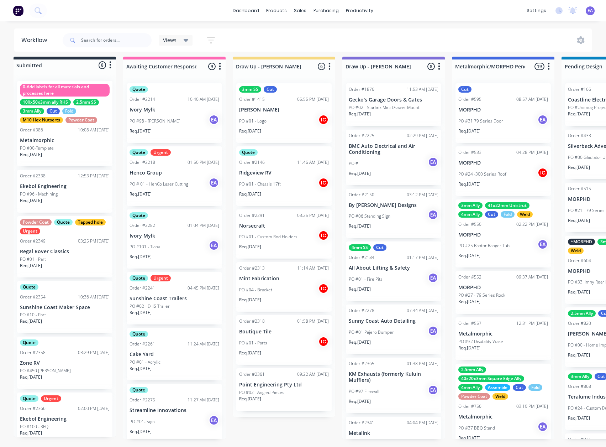
scroll to position [0, 2]
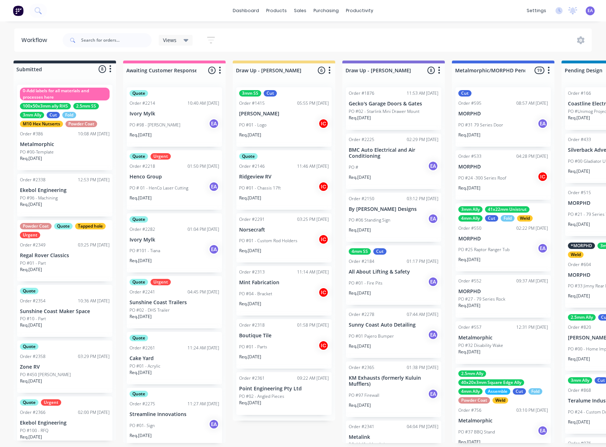
drag, startPoint x: 111, startPoint y: 48, endPoint x: 113, endPoint y: 42, distance: 6.2
click at [111, 46] on div at bounding box center [107, 40] width 89 height 21
click at [113, 42] on input "text" at bounding box center [116, 40] width 70 height 14
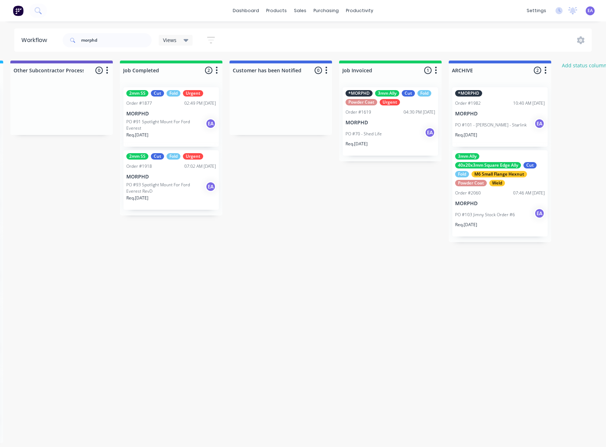
drag, startPoint x: 322, startPoint y: 183, endPoint x: 294, endPoint y: 188, distance: 28.4
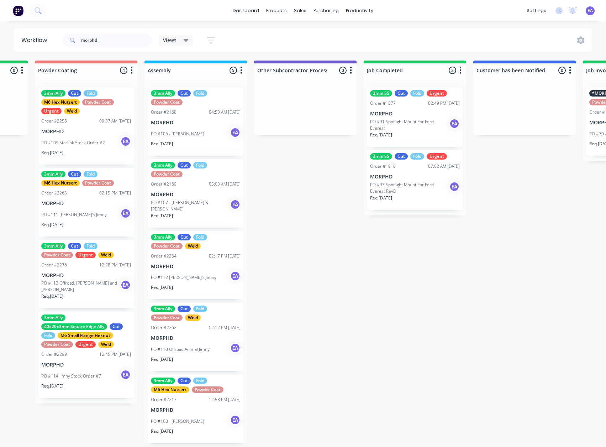
drag, startPoint x: 259, startPoint y: 196, endPoint x: 205, endPoint y: 213, distance: 56.0
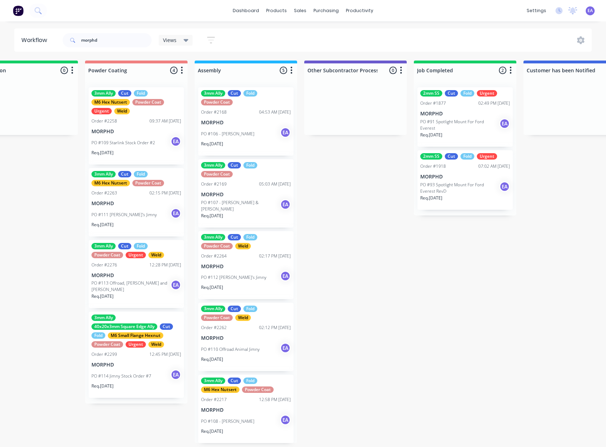
click at [250, 134] on div "PO #106 - Laura Smith EA" at bounding box center [246, 134] width 90 height 14
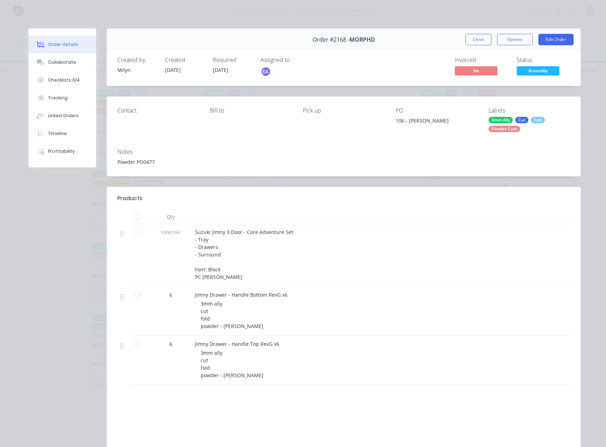
click at [472, 32] on div "Order #2168 - MORPHD Close Options Edit Order" at bounding box center [344, 39] width 474 height 22
click at [470, 37] on button "Close" at bounding box center [478, 39] width 26 height 11
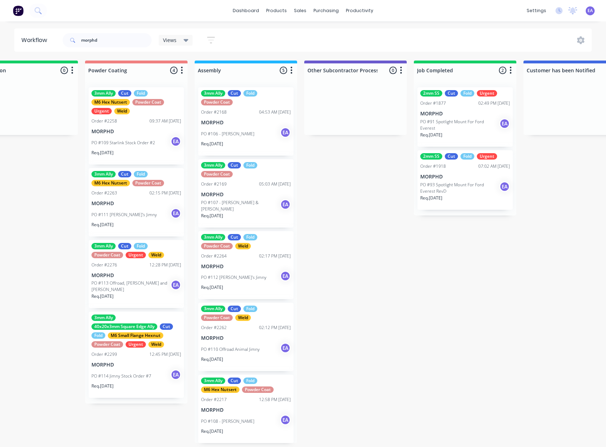
click at [270, 207] on div "PO #107 - Chloe & Joshua EA" at bounding box center [246, 206] width 90 height 14
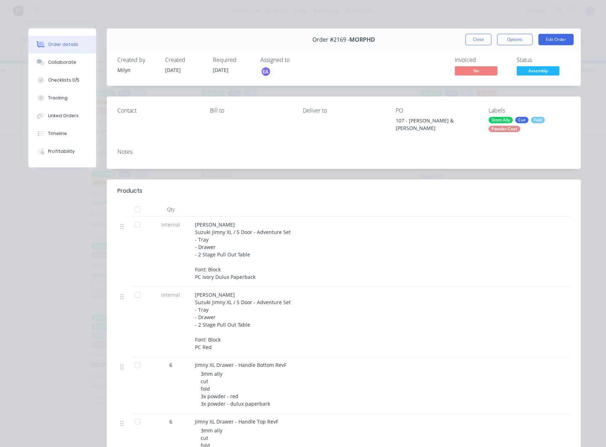
scroll to position [0, 2013]
click at [480, 46] on div "Order #2169 - MORPHD Close Options Edit Order" at bounding box center [344, 39] width 474 height 22
click at [480, 41] on button "Close" at bounding box center [478, 39] width 26 height 11
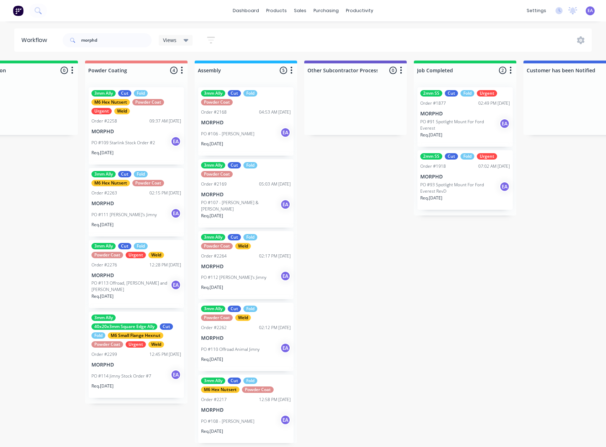
click at [246, 341] on p "MORPHD" at bounding box center [246, 338] width 90 height 6
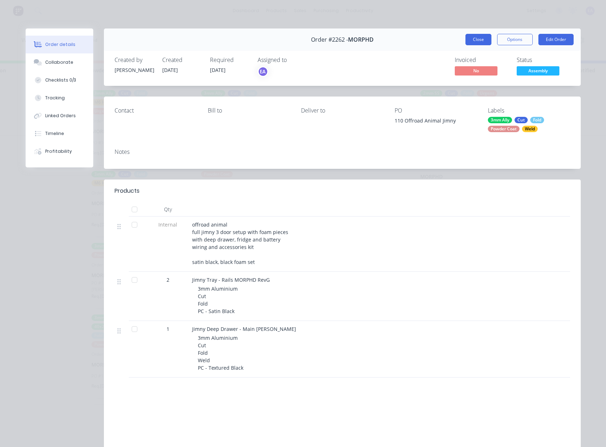
click at [465, 44] on button "Close" at bounding box center [478, 39] width 26 height 11
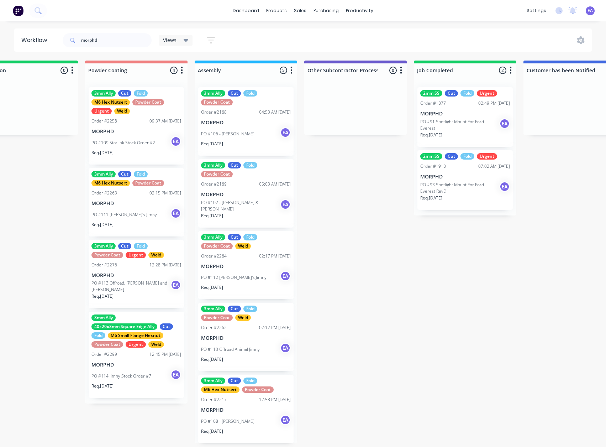
scroll to position [0, 0]
click at [230, 413] on div "3mm Ally Cut Fold M6 Hex Nutsert Powder Coat Order #2217 12:58 PM 01/09/25 MORP…" at bounding box center [245, 408] width 95 height 68
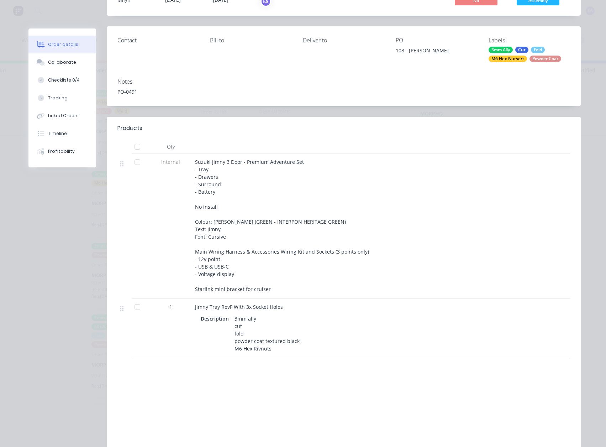
scroll to position [71, 0]
click at [63, 67] on button "Collaborate" at bounding box center [62, 62] width 68 height 18
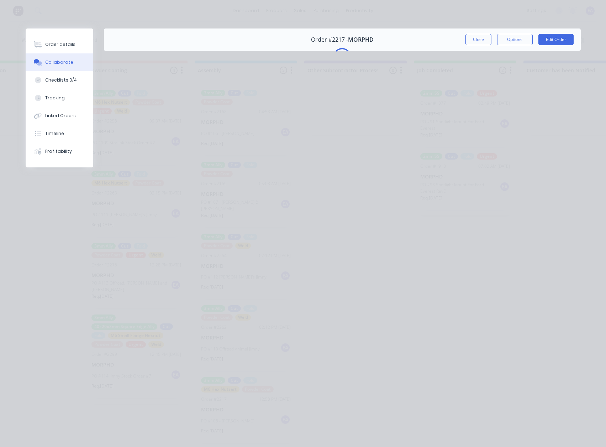
scroll to position [0, 0]
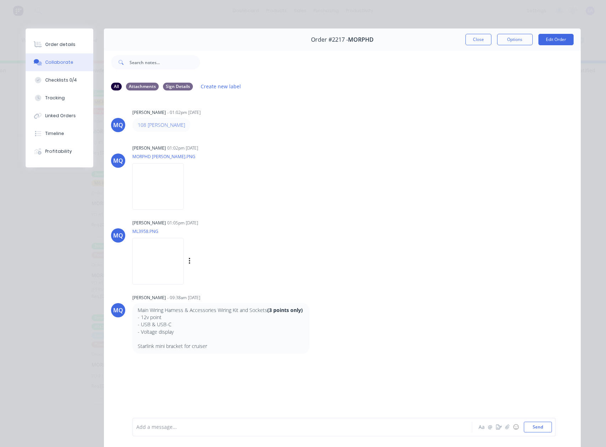
click at [150, 238] on img at bounding box center [157, 261] width 51 height 47
click at [174, 188] on img at bounding box center [157, 186] width 51 height 47
click at [473, 37] on button "Close" at bounding box center [478, 39] width 26 height 11
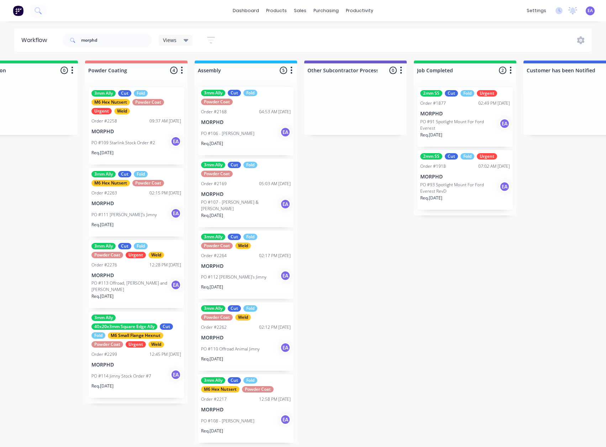
click at [253, 127] on div "PO #106 - Laura Smith EA" at bounding box center [246, 134] width 90 height 14
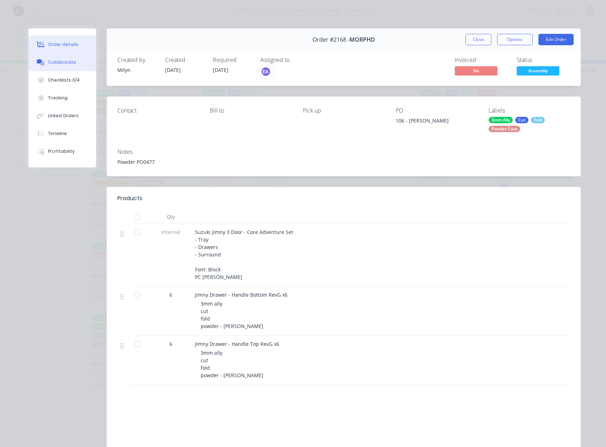
click at [68, 66] on button "Collaborate" at bounding box center [62, 62] width 68 height 18
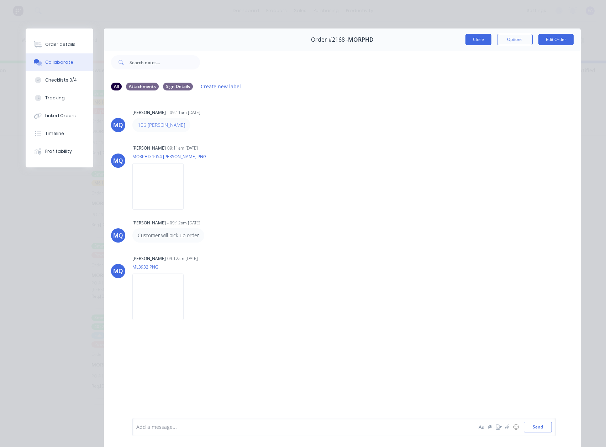
click at [468, 37] on button "Close" at bounding box center [478, 39] width 26 height 11
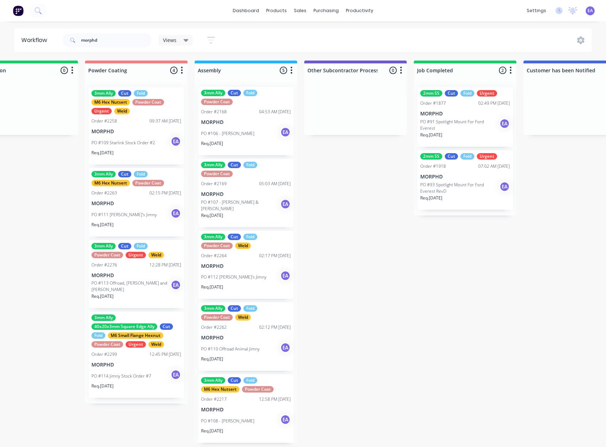
click at [245, 193] on p "MORPHD" at bounding box center [246, 194] width 90 height 6
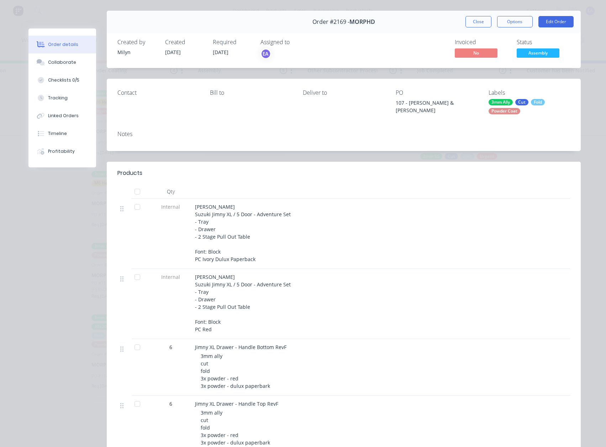
scroll to position [36, 0]
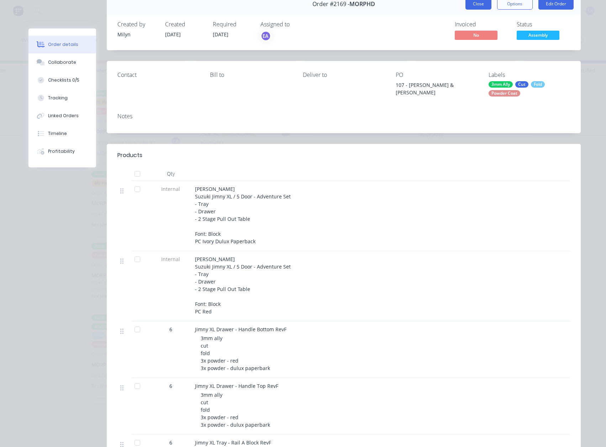
click at [475, 5] on button "Close" at bounding box center [478, 3] width 26 height 11
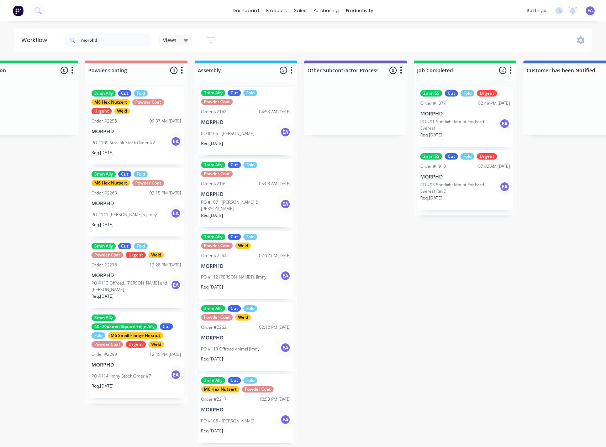
click at [235, 127] on div "PO #106 - Laura Smith EA" at bounding box center [246, 134] width 90 height 14
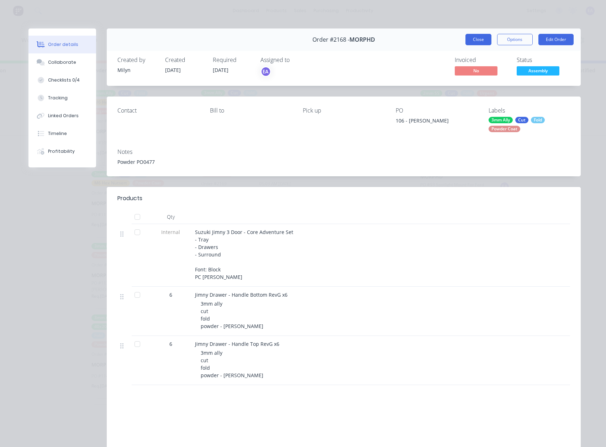
click at [472, 42] on button "Close" at bounding box center [478, 39] width 26 height 11
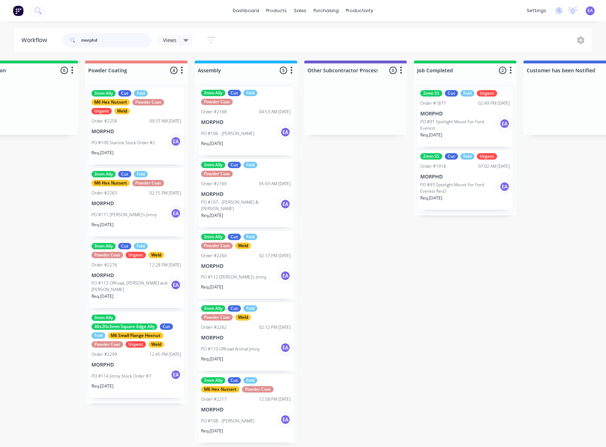
drag, startPoint x: 111, startPoint y: 45, endPoint x: 52, endPoint y: 47, distance: 58.7
click at [52, 47] on header "Workflow morphd Views Save new view None (Default) edit Greg edit Greg edit Sho…" at bounding box center [303, 39] width 578 height 23
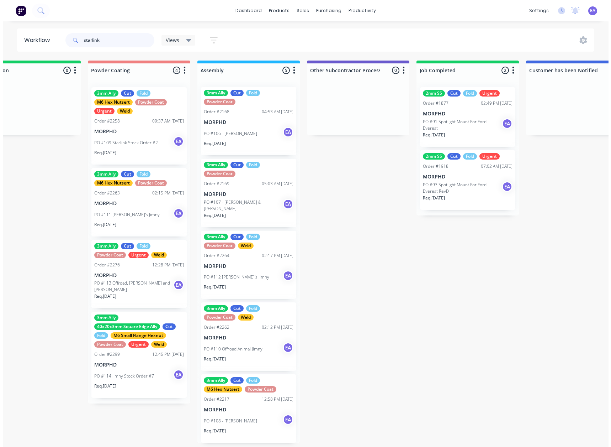
scroll to position [0, 0]
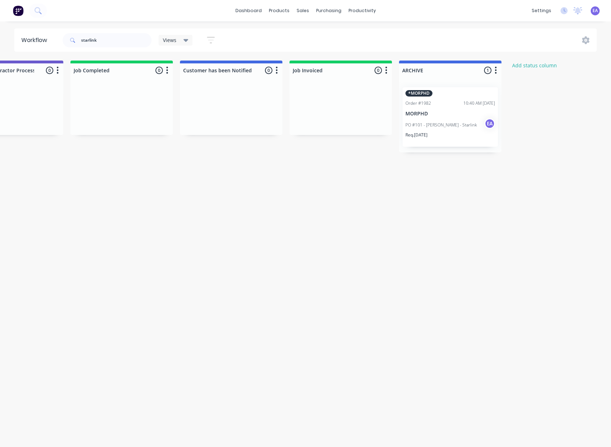
drag, startPoint x: 327, startPoint y: 251, endPoint x: 424, endPoint y: 253, distance: 96.8
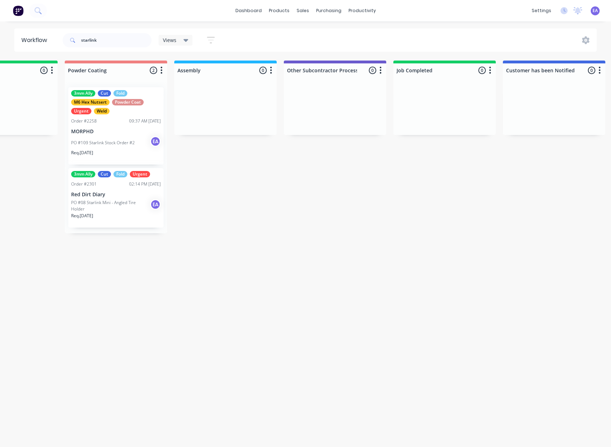
drag, startPoint x: 272, startPoint y: 236, endPoint x: 218, endPoint y: 251, distance: 56.0
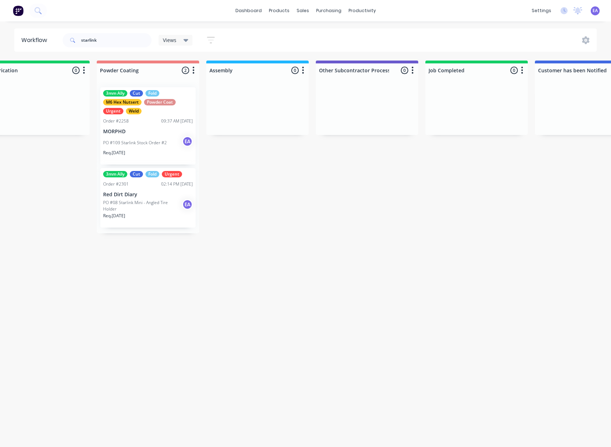
click at [159, 134] on p "MORPHD" at bounding box center [148, 131] width 90 height 6
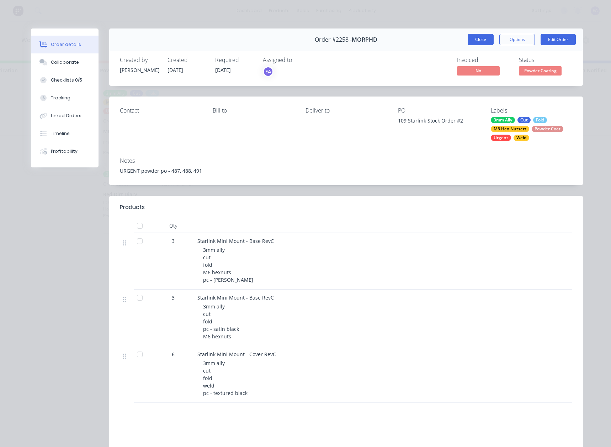
click at [485, 37] on button "Close" at bounding box center [481, 39] width 26 height 11
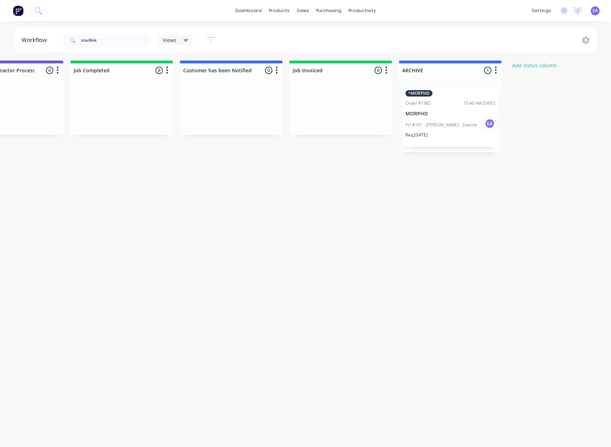
drag, startPoint x: 226, startPoint y: 192, endPoint x: 281, endPoint y: 199, distance: 54.9
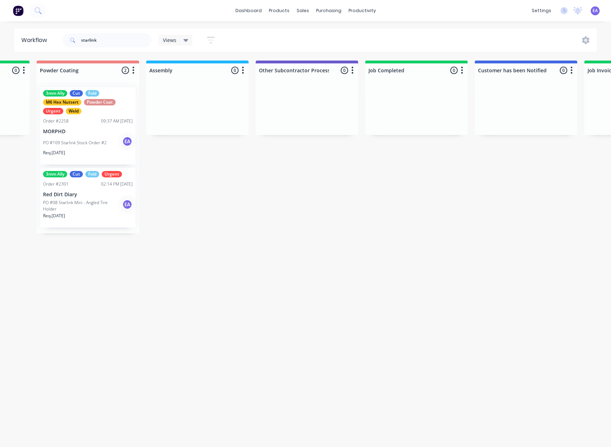
drag, startPoint x: 276, startPoint y: 205, endPoint x: 241, endPoint y: 219, distance: 38.4
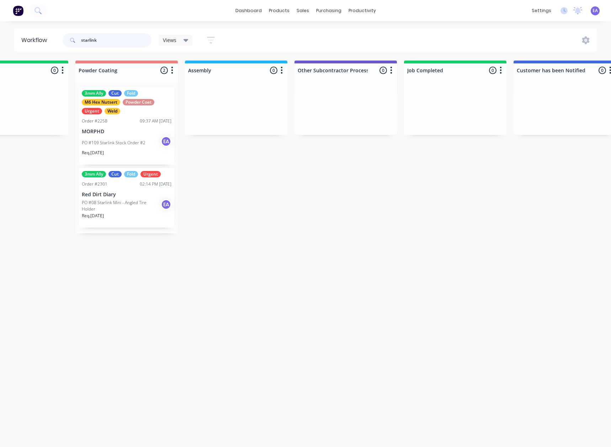
drag, startPoint x: 105, startPoint y: 43, endPoint x: 65, endPoint y: 43, distance: 40.6
click at [81, 39] on input "starlink" at bounding box center [116, 40] width 70 height 14
type input "morphd"
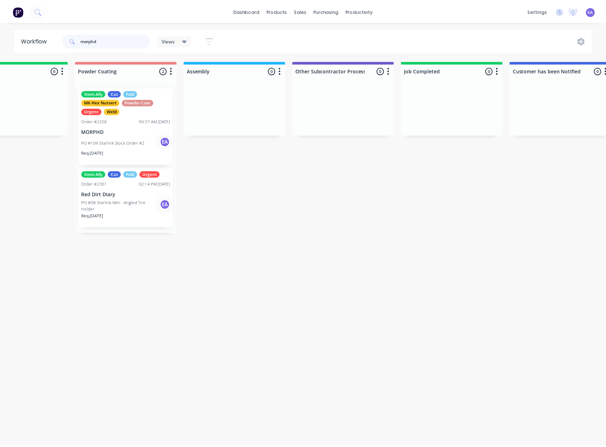
scroll to position [0, 0]
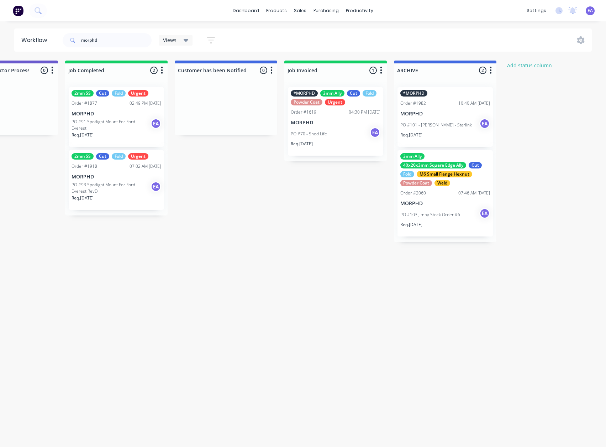
drag, startPoint x: 214, startPoint y: 181, endPoint x: 357, endPoint y: 202, distance: 144.2
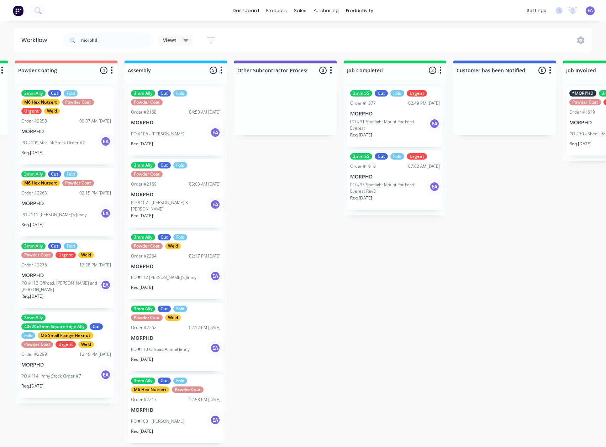
drag, startPoint x: 228, startPoint y: 196, endPoint x: 187, endPoint y: 212, distance: 44.3
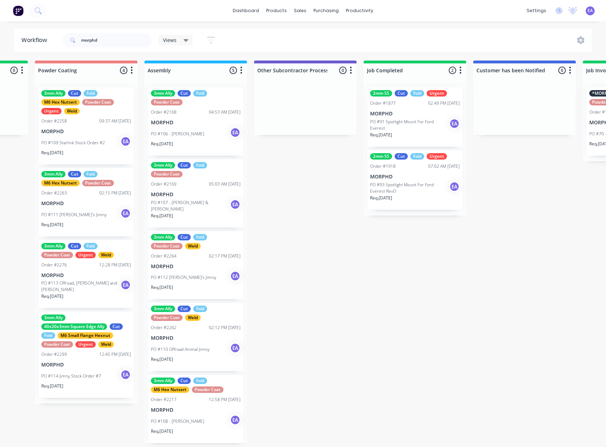
scroll to position [0, 0]
click at [205, 406] on p "MORPHD" at bounding box center [196, 409] width 90 height 6
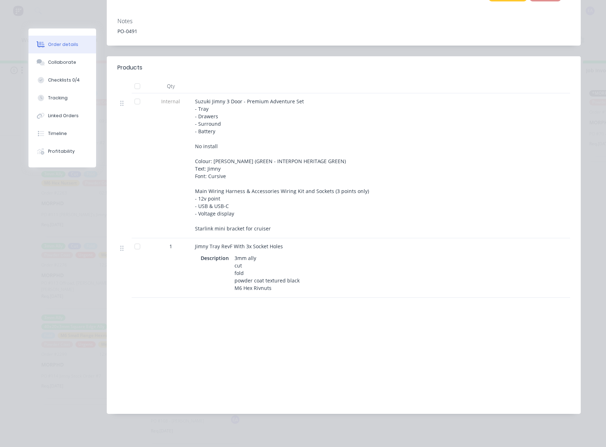
scroll to position [0, 0]
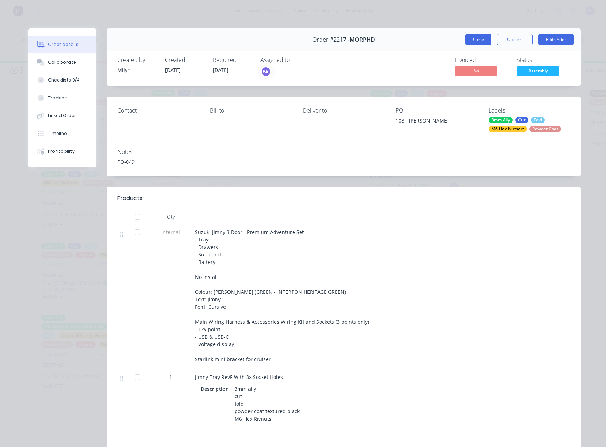
click at [468, 35] on button "Close" at bounding box center [478, 39] width 26 height 11
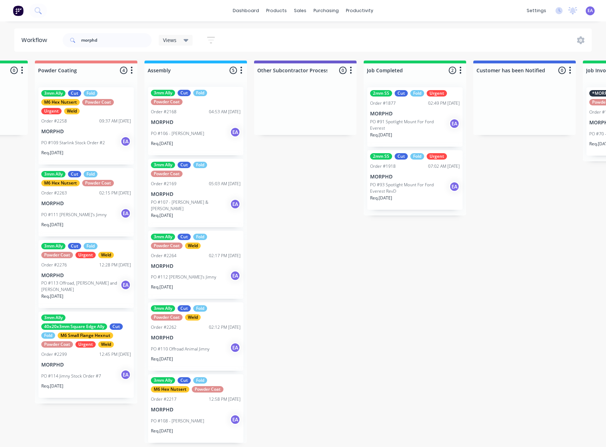
click at [105, 205] on div "3mm Ally Cut Fold M6 Hex Nutsert Powder Coat Order #2263 02:15 PM 09/09/25 MORP…" at bounding box center [85, 202] width 95 height 68
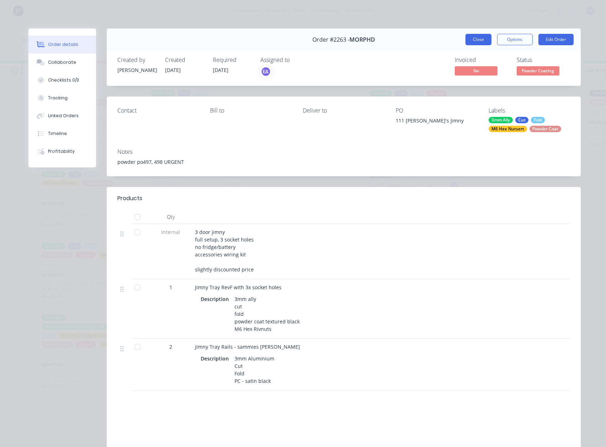
click at [474, 37] on button "Close" at bounding box center [478, 39] width 26 height 11
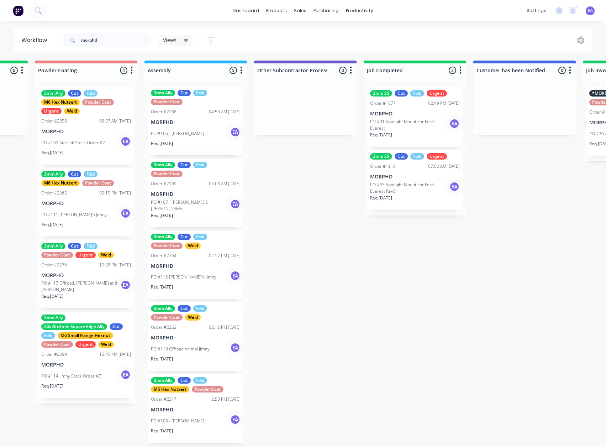
scroll to position [1, 2063]
click at [93, 136] on div "PO #109 Starlink Stock Order #2 EA" at bounding box center [86, 143] width 90 height 14
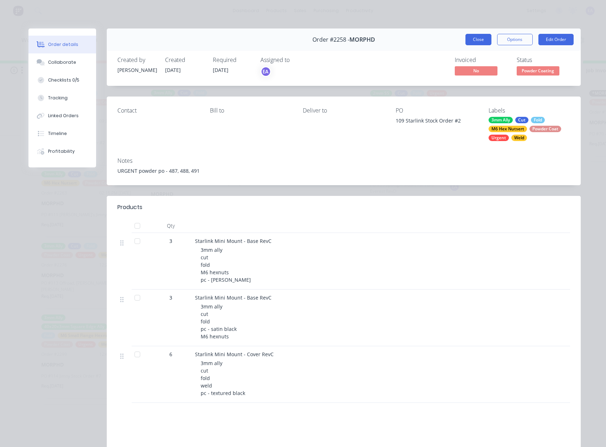
click at [479, 40] on button "Close" at bounding box center [478, 39] width 26 height 11
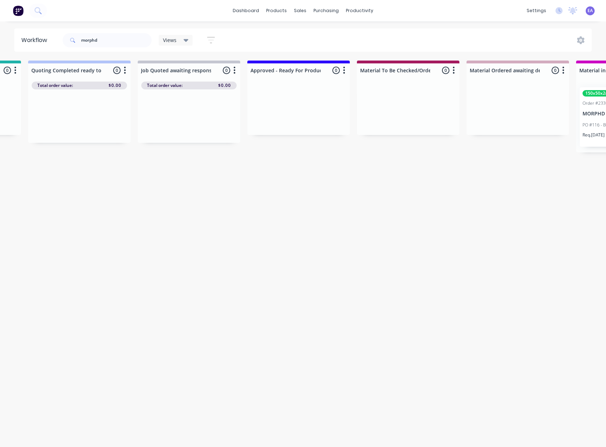
drag, startPoint x: 249, startPoint y: 379, endPoint x: 227, endPoint y: 383, distance: 22.5
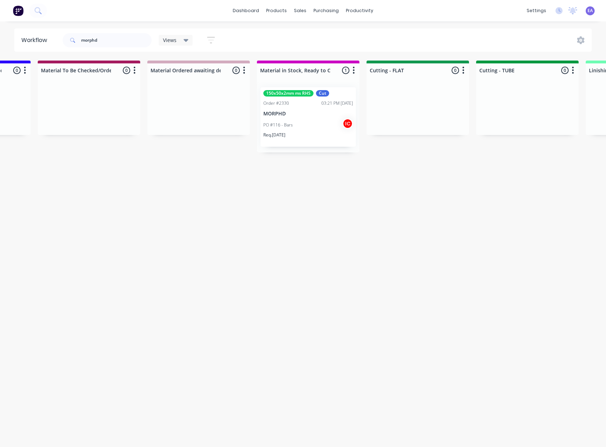
drag, startPoint x: 270, startPoint y: 382, endPoint x: 287, endPoint y: 384, distance: 17.1
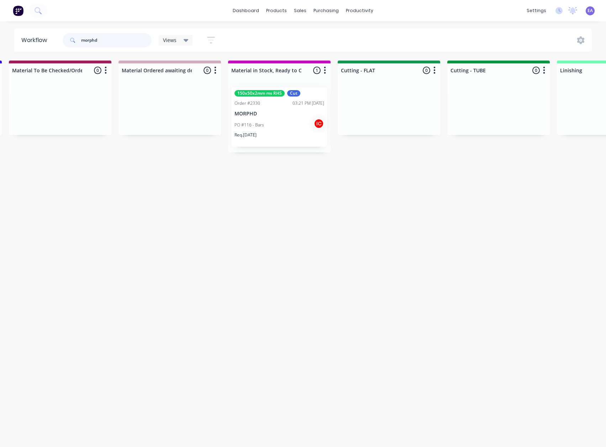
drag, startPoint x: 110, startPoint y: 36, endPoint x: 136, endPoint y: 207, distance: 172.7
click at [136, 207] on div "Submitted 0 Status colour #273444 hex #273444 Save Cancel Summaries Total order…" at bounding box center [362, 251] width 2941 height 382
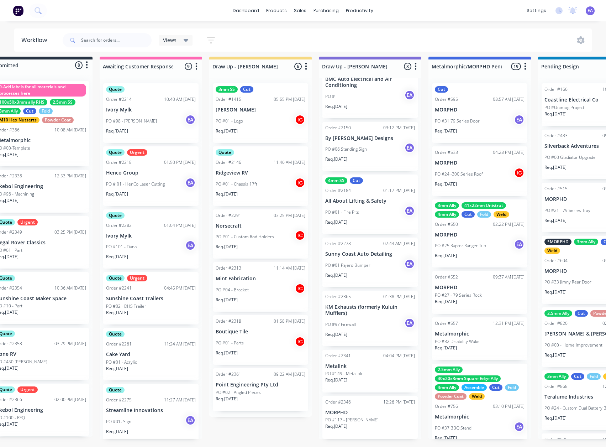
scroll to position [9, 0]
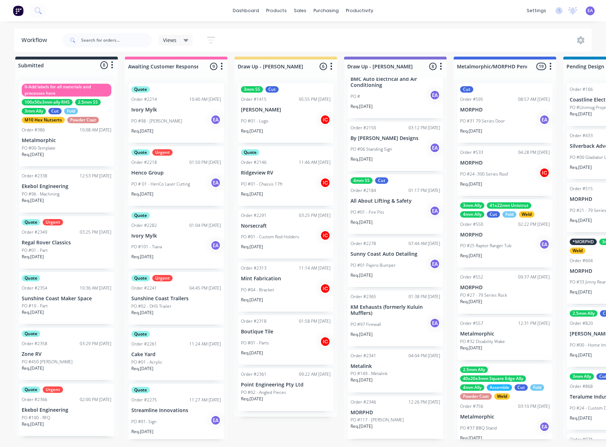
drag, startPoint x: 128, startPoint y: 390, endPoint x: 92, endPoint y: 391, distance: 35.6
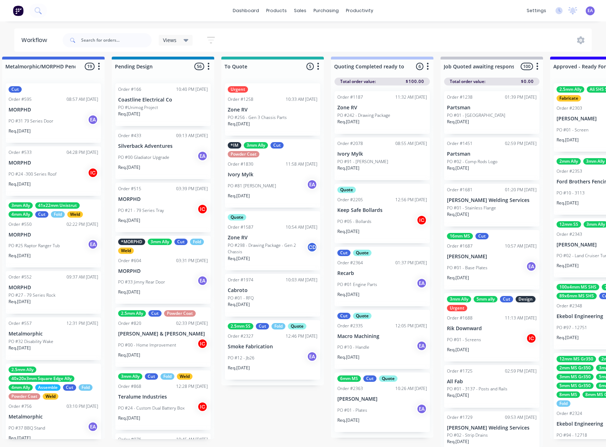
drag, startPoint x: 389, startPoint y: 374, endPoint x: 400, endPoint y: 374, distance: 10.3
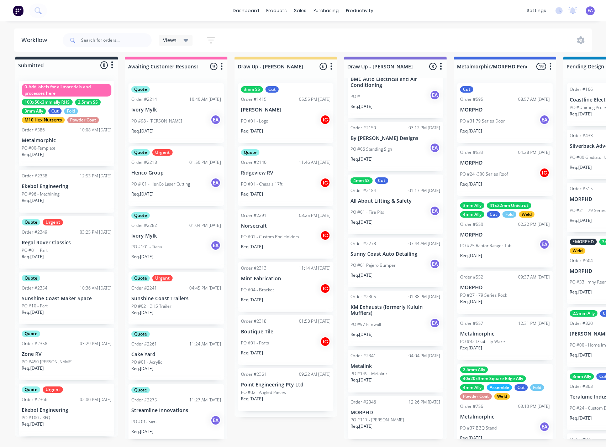
drag, startPoint x: 335, startPoint y: 387, endPoint x: 173, endPoint y: 414, distance: 164.1
click at [398, 409] on p "MORPHD" at bounding box center [396, 412] width 90 height 6
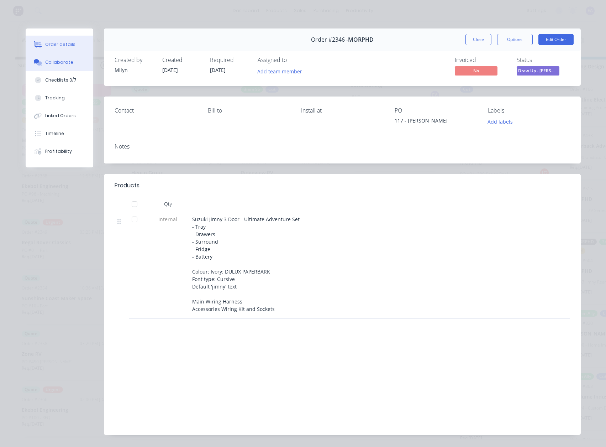
click at [65, 63] on div "Collaborate" at bounding box center [59, 62] width 28 height 6
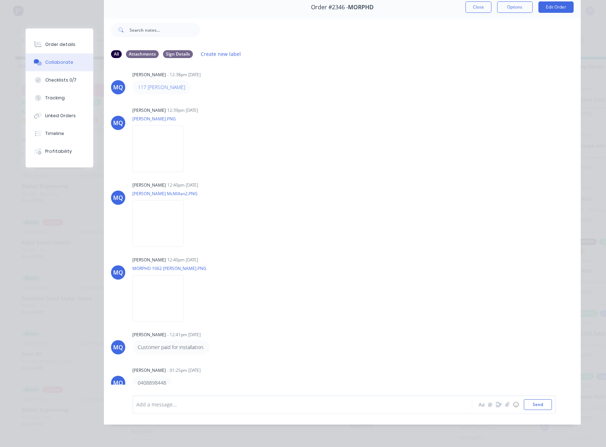
scroll to position [0, 0]
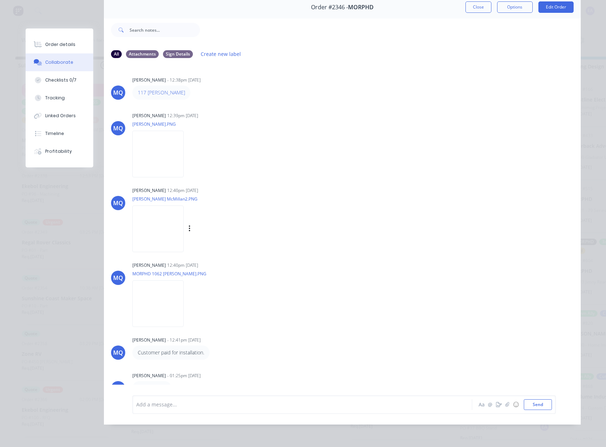
click at [160, 212] on img at bounding box center [157, 228] width 51 height 47
click at [173, 146] on img at bounding box center [157, 154] width 51 height 47
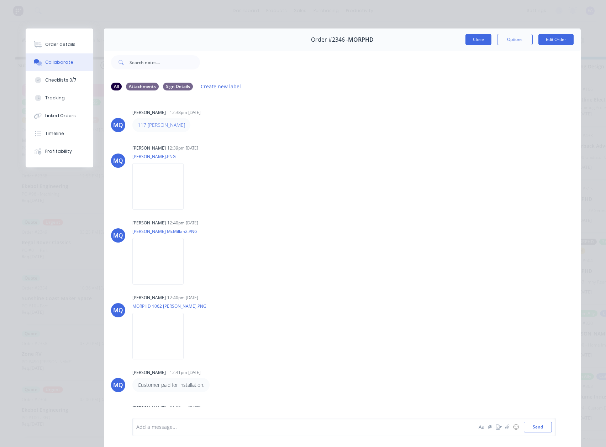
click at [481, 43] on button "Close" at bounding box center [478, 39] width 26 height 11
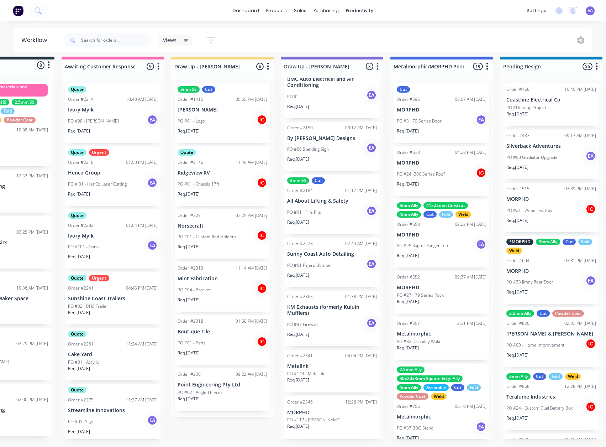
scroll to position [9, 0]
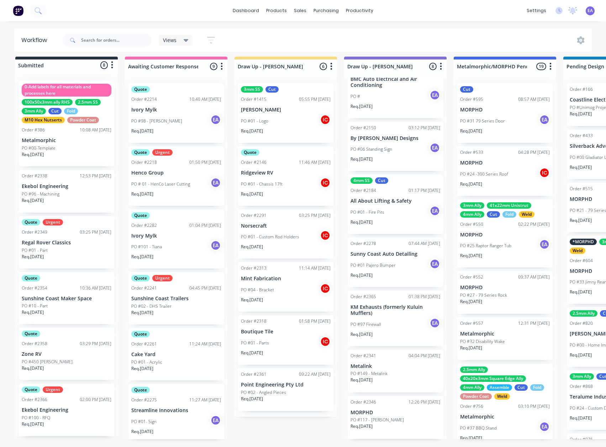
click at [373, 423] on p "Req. 21/10/25" at bounding box center [362, 426] width 22 height 6
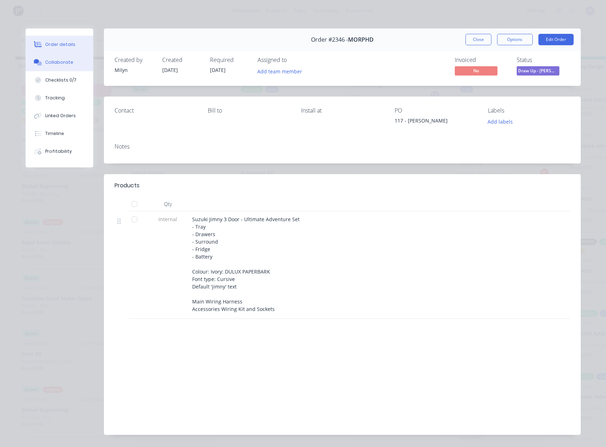
click at [51, 57] on button "Collaborate" at bounding box center [60, 62] width 68 height 18
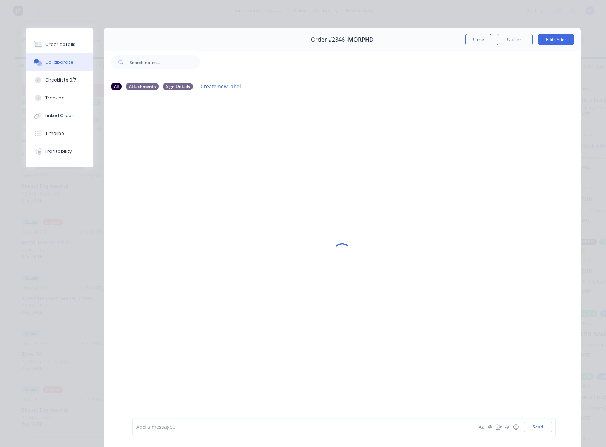
click at [187, 427] on div at bounding box center [292, 426] width 311 height 7
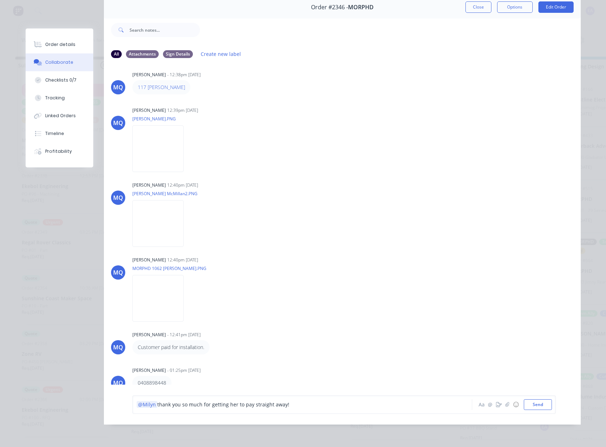
scroll to position [38, 0]
click at [308, 407] on div "@Milyn thank you so much for getting her to pay straight away!" at bounding box center [292, 403] width 311 height 7
click at [343, 402] on div "@Milyn thank you so much for getting her to pay straight away! can you please o…" at bounding box center [292, 403] width 311 height 7
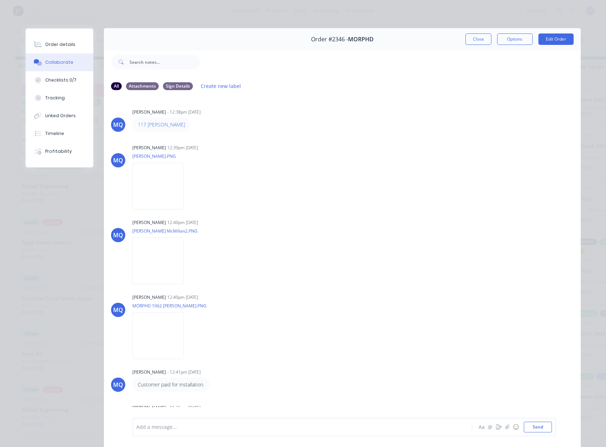
scroll to position [0, 0]
click at [482, 39] on button "Close" at bounding box center [478, 39] width 26 height 11
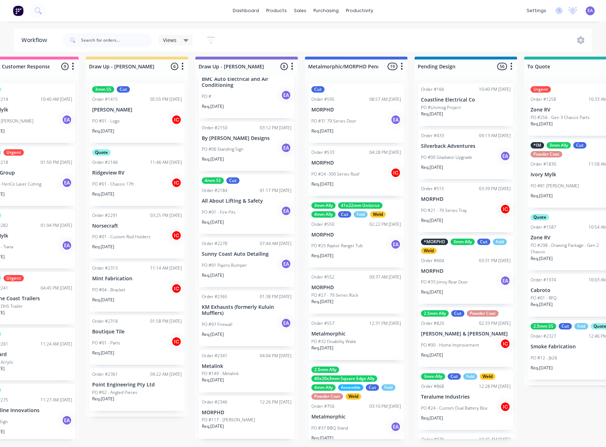
scroll to position [9, 0]
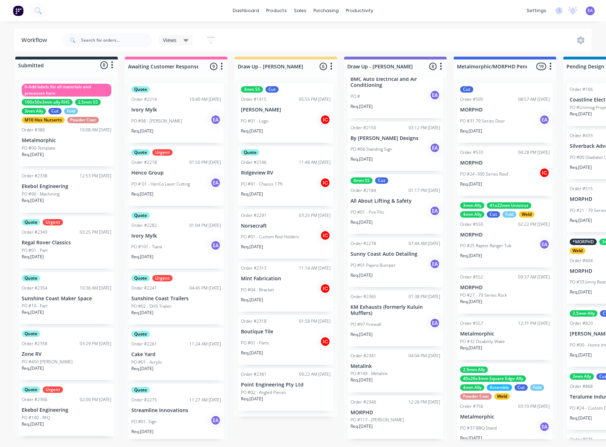
drag, startPoint x: 169, startPoint y: 403, endPoint x: 97, endPoint y: 420, distance: 73.5
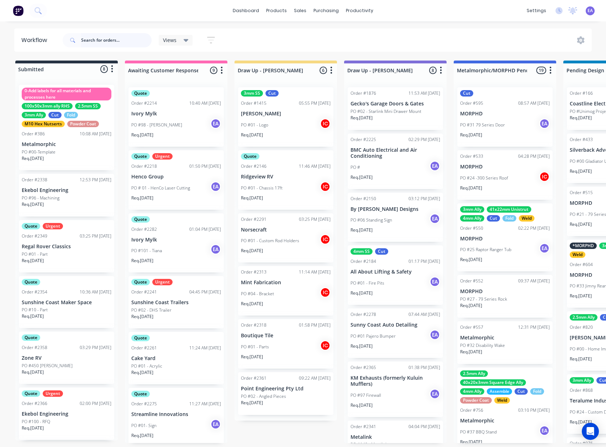
click at [120, 43] on input "text" at bounding box center [116, 40] width 70 height 14
type input "morphd"
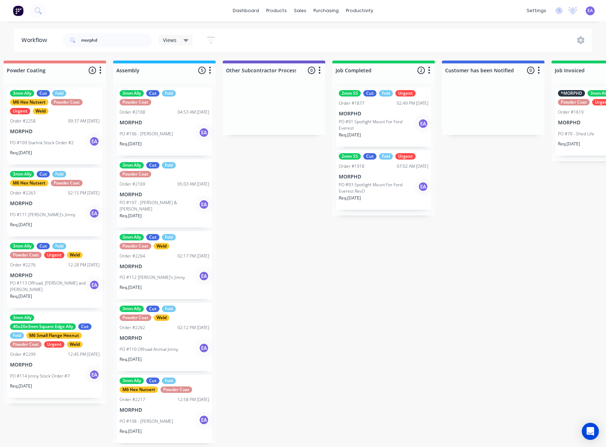
scroll to position [0, 2361]
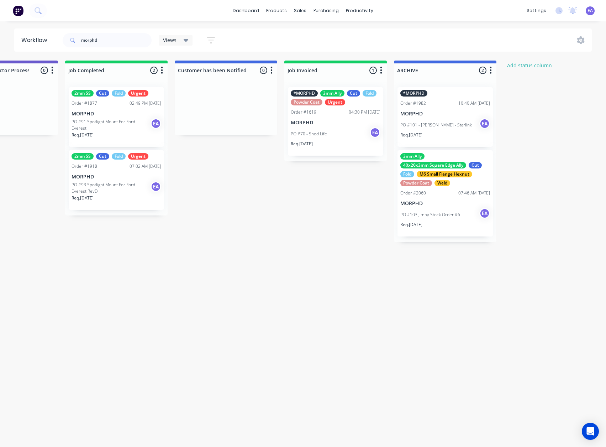
drag, startPoint x: 251, startPoint y: 281, endPoint x: 327, endPoint y: 281, distance: 75.8
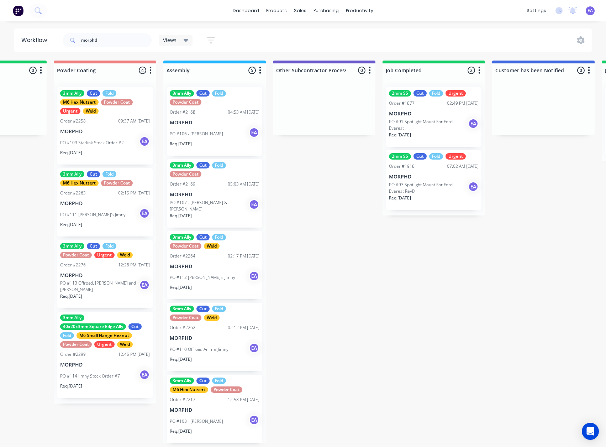
drag, startPoint x: 263, startPoint y: 281, endPoint x: 217, endPoint y: 293, distance: 47.6
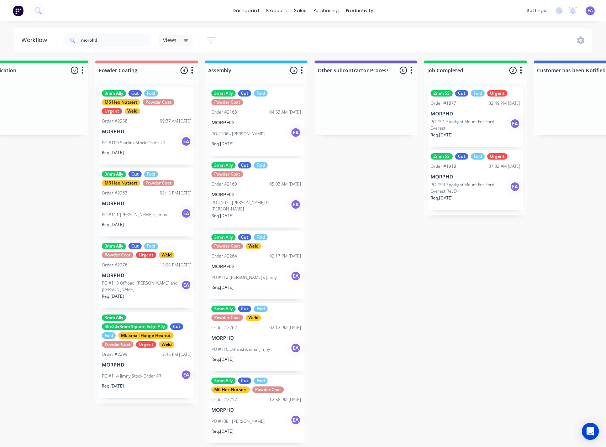
click at [153, 221] on div "Req. [DATE]" at bounding box center [147, 227] width 90 height 12
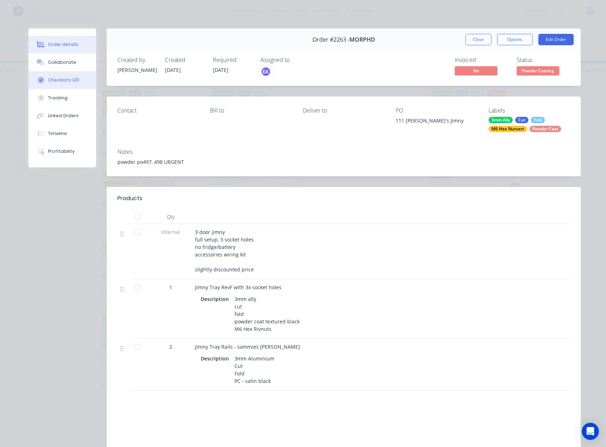
click at [59, 72] on button "Checklists 0/3" at bounding box center [62, 80] width 68 height 18
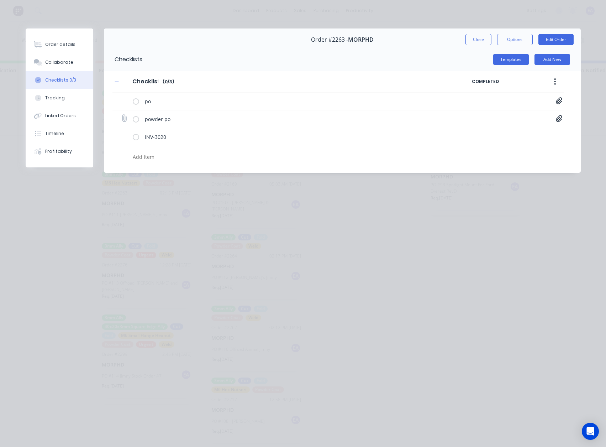
click at [560, 119] on icon at bounding box center [559, 118] width 6 height 7
type textarea "x"
click at [520, 131] on link "Purchase Order PO0497.pdf" at bounding box center [501, 133] width 83 height 7
click at [501, 146] on link "Purchase Order PO0498.pdf" at bounding box center [501, 145] width 83 height 7
